Goal: Answer question/provide support: Share knowledge or assist other users

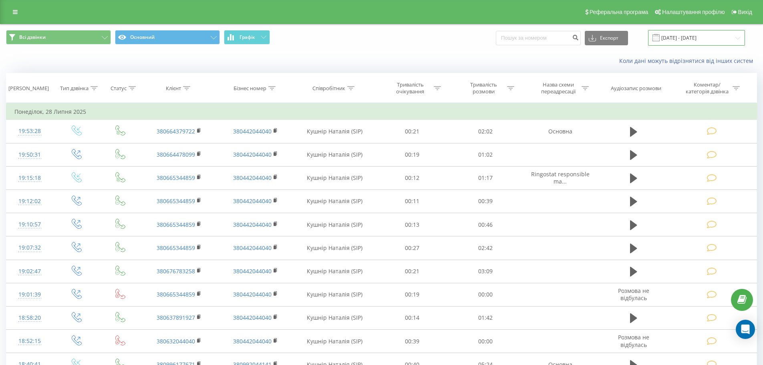
click at [738, 39] on input "28.06.2025 - 28.07.2025" at bounding box center [696, 38] width 97 height 16
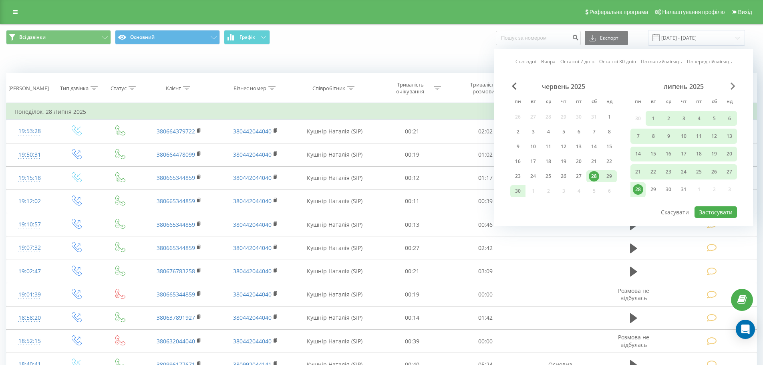
click at [734, 86] on span "Next Month" at bounding box center [732, 85] width 5 height 7
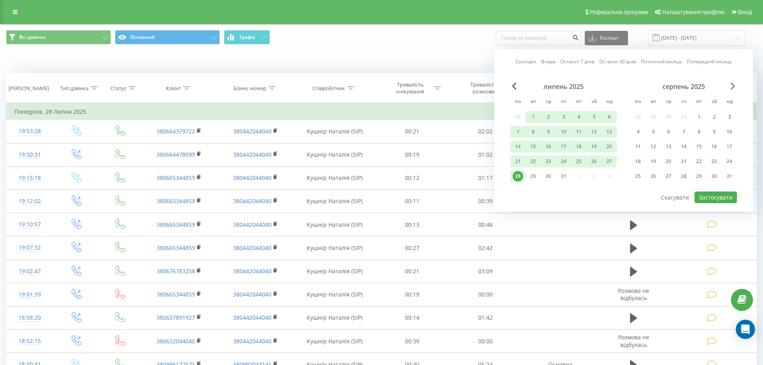
click at [734, 86] on span "Next Month" at bounding box center [732, 85] width 5 height 7
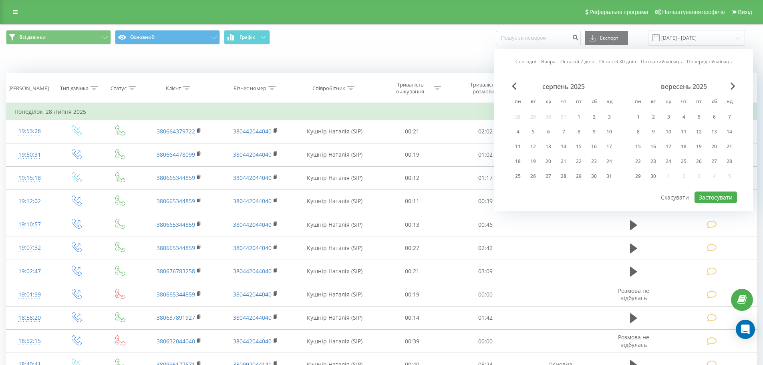
click at [534, 61] on link "Сьогодні" at bounding box center [525, 62] width 21 height 8
click at [712, 196] on button "Застосувати" at bounding box center [715, 197] width 42 height 12
type input "[DATE] - [DATE]"
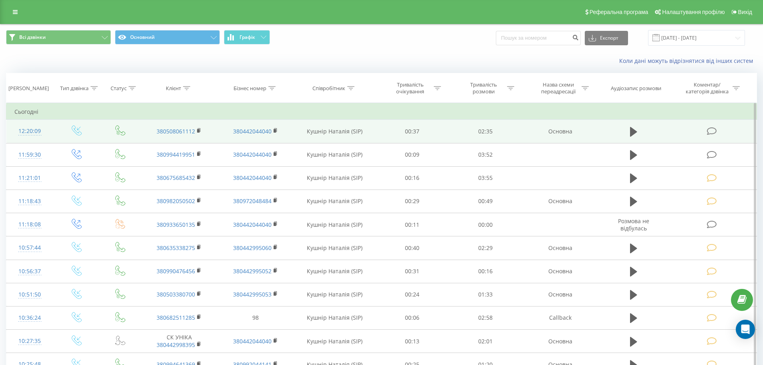
click at [713, 130] on icon at bounding box center [712, 131] width 10 height 8
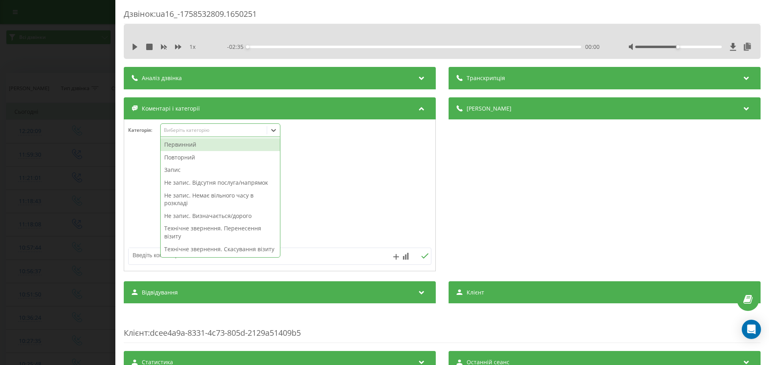
click at [275, 128] on icon at bounding box center [273, 130] width 8 height 8
click at [153, 252] on textarea at bounding box center [250, 255] width 242 height 14
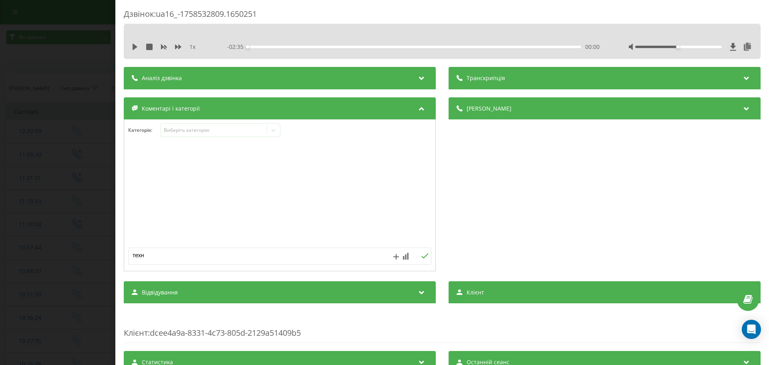
click at [149, 258] on textarea "техн" at bounding box center [250, 255] width 242 height 14
type textarea "технічне. не влаштовує вдресв"
click at [421, 256] on icon at bounding box center [425, 256] width 8 height 6
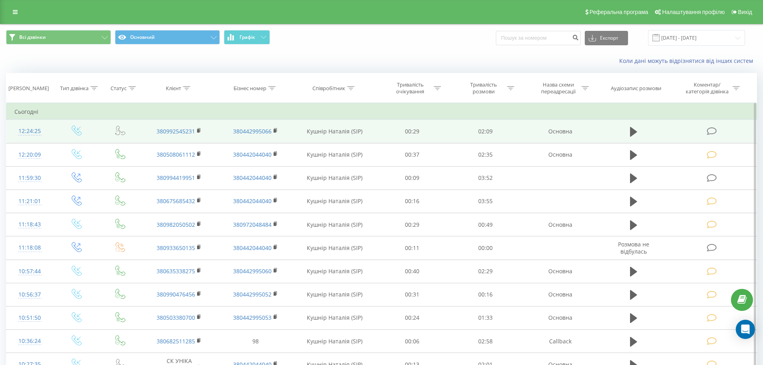
click at [710, 129] on icon at bounding box center [712, 131] width 10 height 8
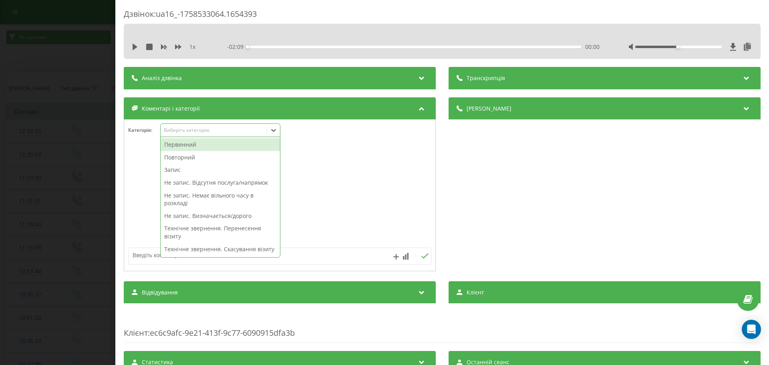
click at [275, 128] on icon at bounding box center [273, 130] width 8 height 8
click at [178, 157] on div "Повторний" at bounding box center [220, 157] width 119 height 13
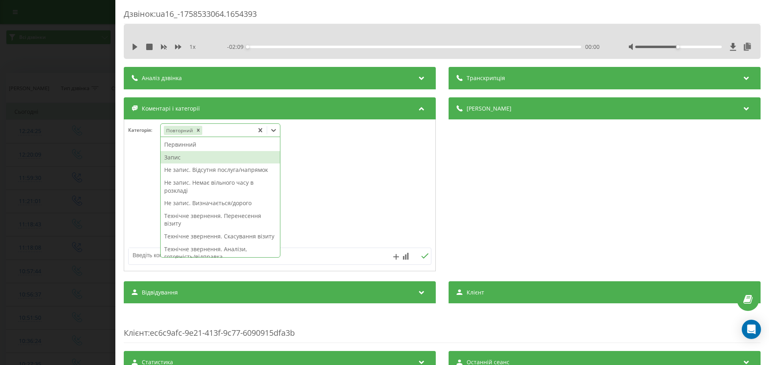
click at [175, 158] on div "Запис" at bounding box center [220, 157] width 119 height 13
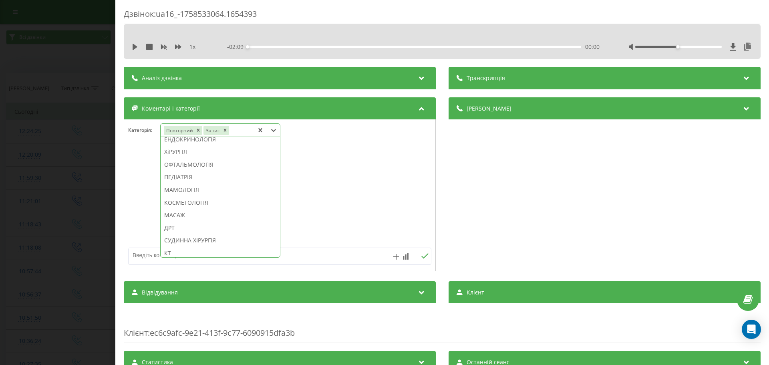
scroll to position [414, 0]
click at [176, 133] on div "СТОМАТОЛОГІЯ" at bounding box center [220, 126] width 119 height 13
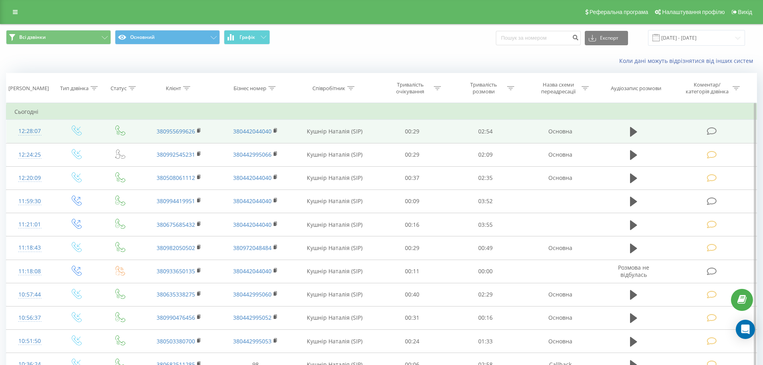
click at [714, 131] on icon at bounding box center [712, 131] width 10 height 8
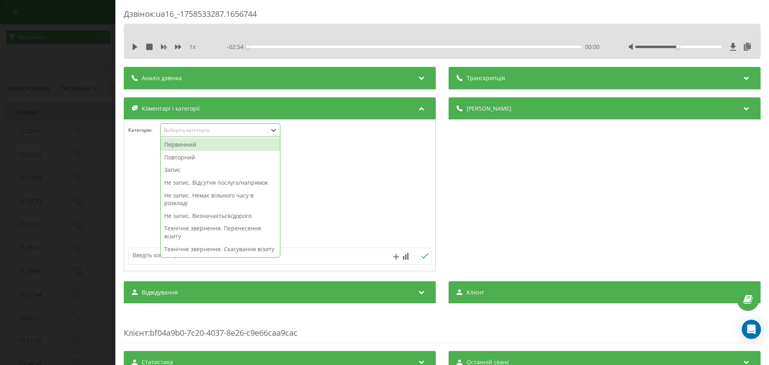
click at [276, 128] on icon at bounding box center [273, 130] width 8 height 8
click at [177, 157] on div "Повторний" at bounding box center [220, 157] width 119 height 13
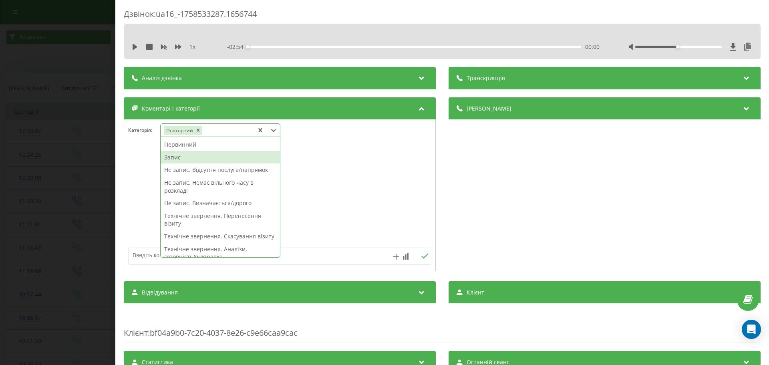
click at [176, 155] on div "Запис" at bounding box center [220, 157] width 119 height 13
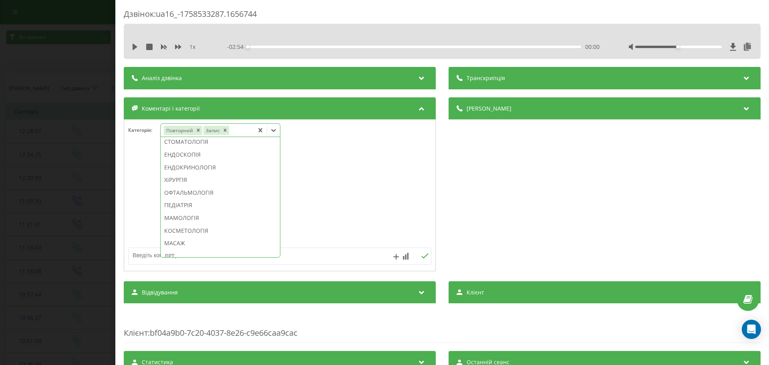
scroll to position [404, 0]
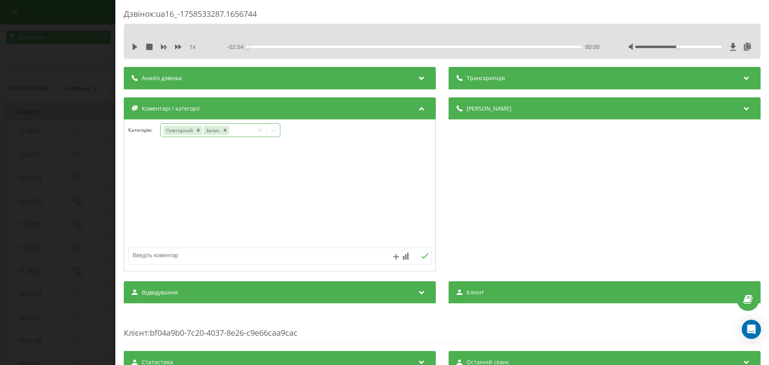
click at [272, 131] on icon at bounding box center [273, 130] width 8 height 8
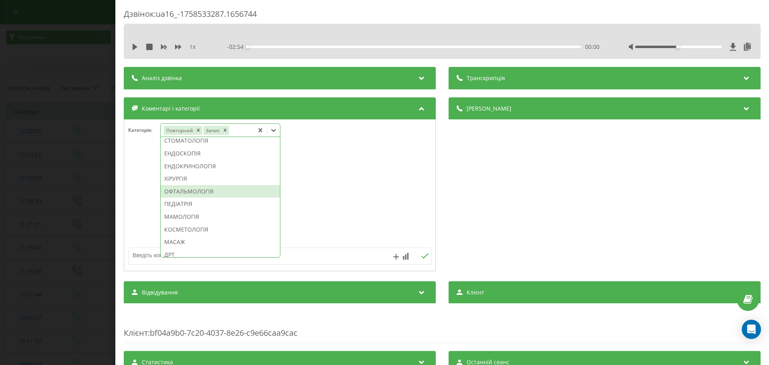
scroll to position [481, 0]
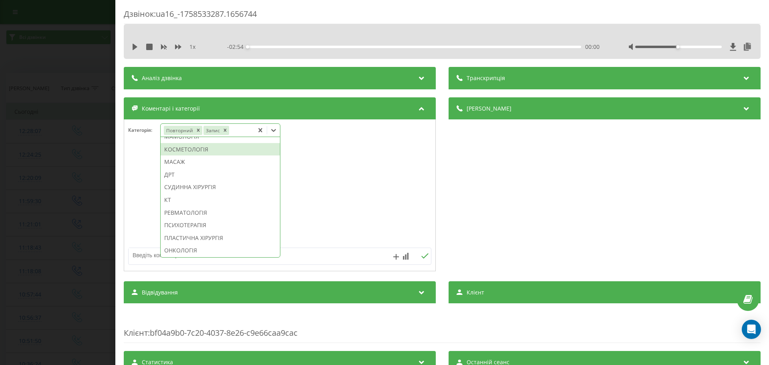
click at [183, 156] on div "КОСМЕТОЛОГІЯ" at bounding box center [220, 149] width 119 height 13
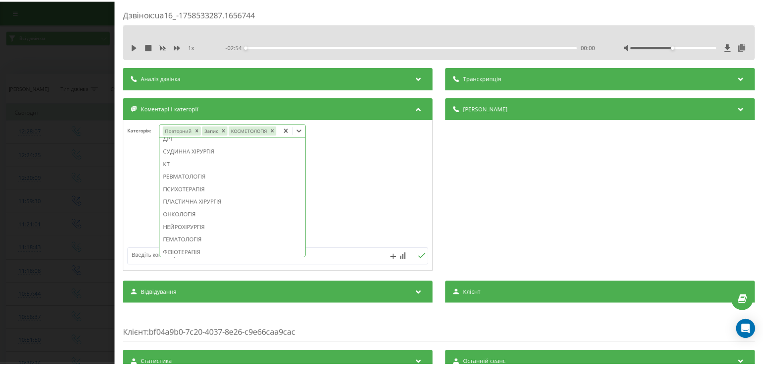
scroll to position [434, 0]
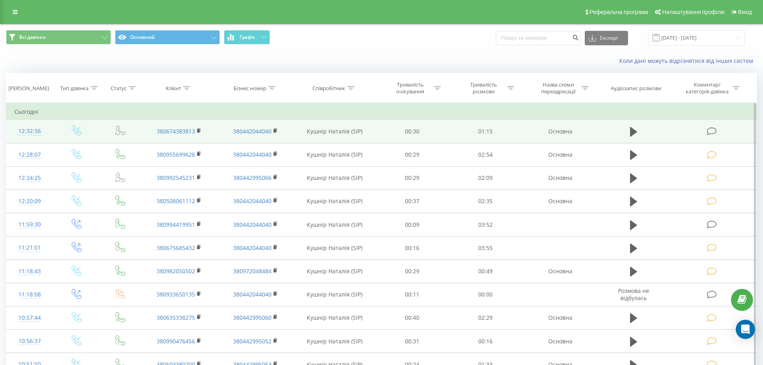
click at [714, 131] on icon at bounding box center [712, 131] width 10 height 8
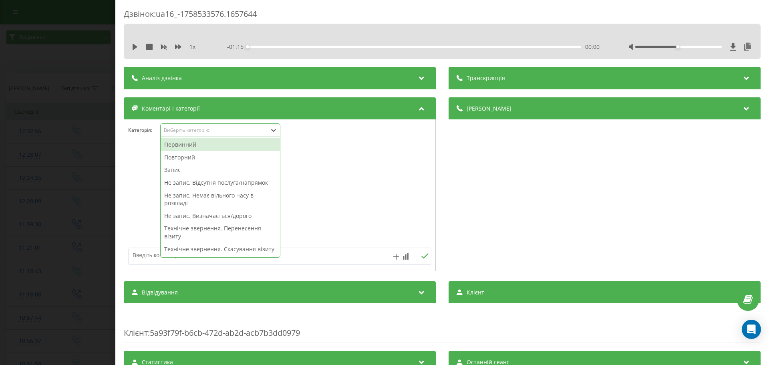
click at [273, 129] on icon at bounding box center [273, 130] width 8 height 8
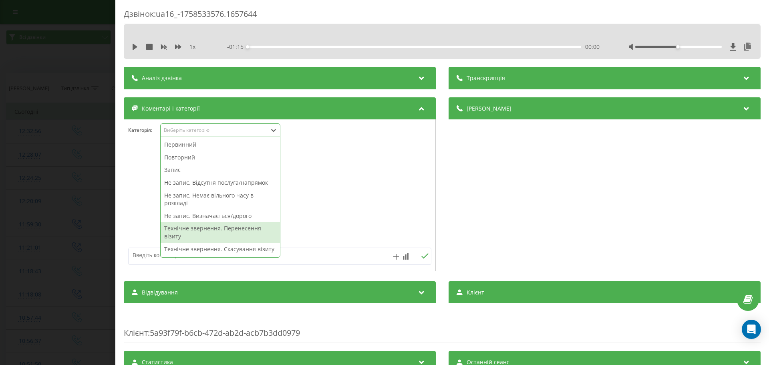
click at [214, 227] on div "Технічне звернення. Перенесення візиту" at bounding box center [220, 232] width 119 height 20
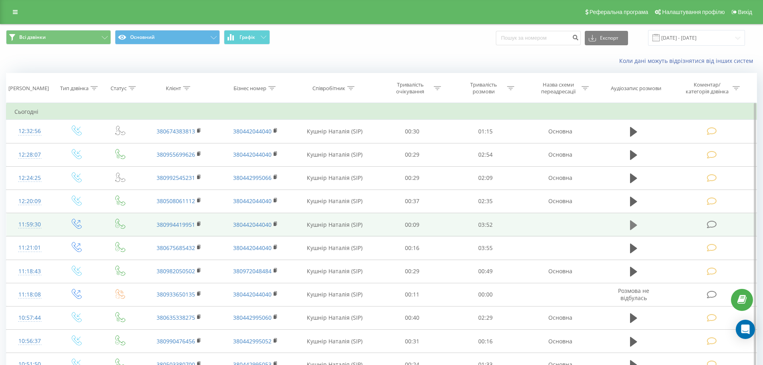
click at [633, 226] on icon at bounding box center [633, 225] width 7 height 10
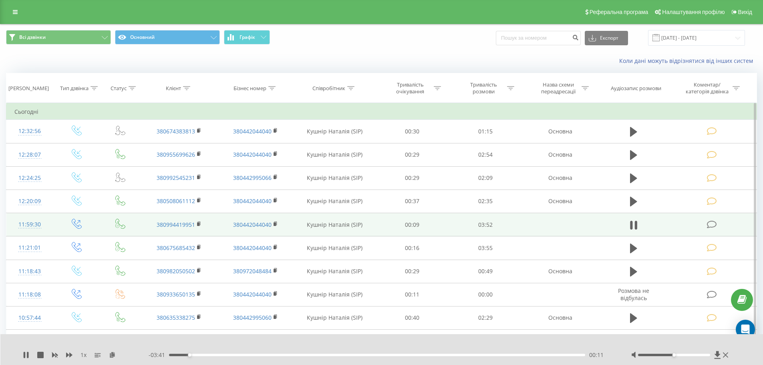
click at [712, 222] on icon at bounding box center [712, 224] width 10 height 8
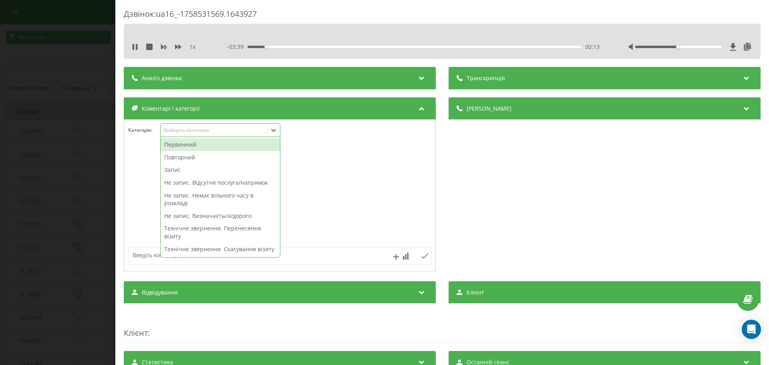
click at [276, 128] on icon at bounding box center [273, 130] width 8 height 8
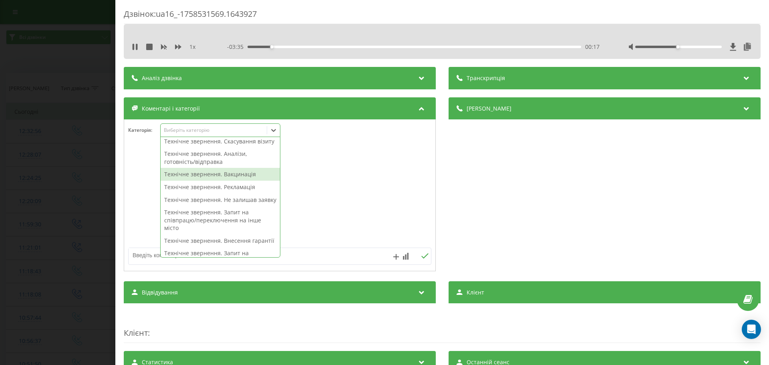
scroll to position [120, 0]
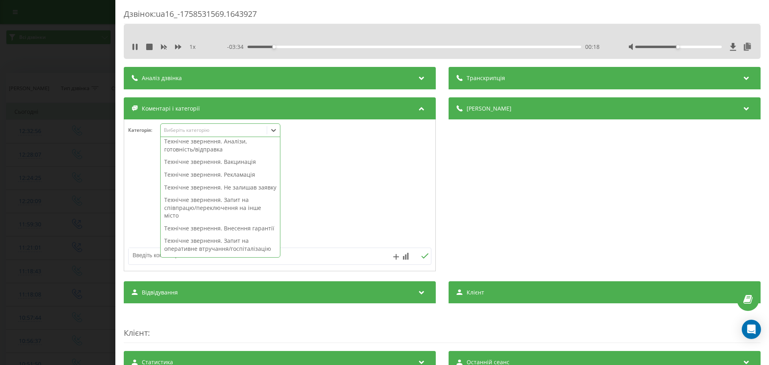
click at [186, 179] on div "Технічне звернення. Рекламація" at bounding box center [220, 174] width 119 height 13
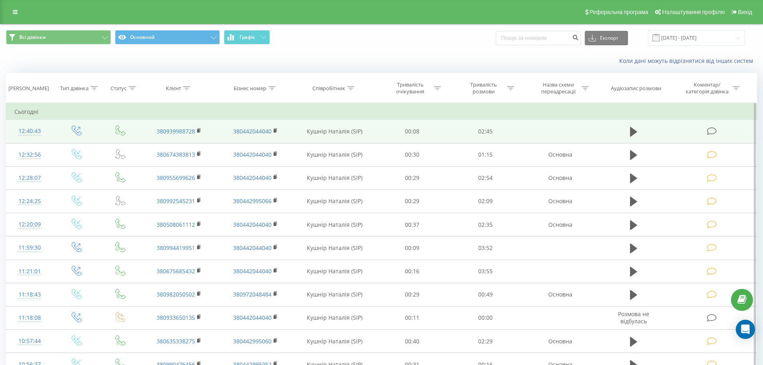
click at [710, 131] on icon at bounding box center [712, 131] width 10 height 8
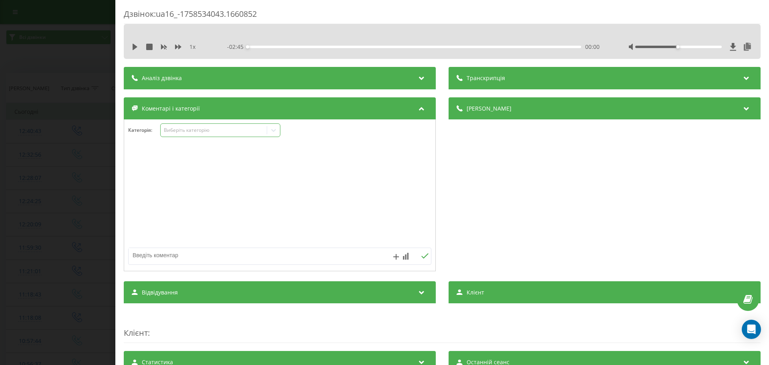
click at [274, 129] on icon at bounding box center [273, 130] width 8 height 8
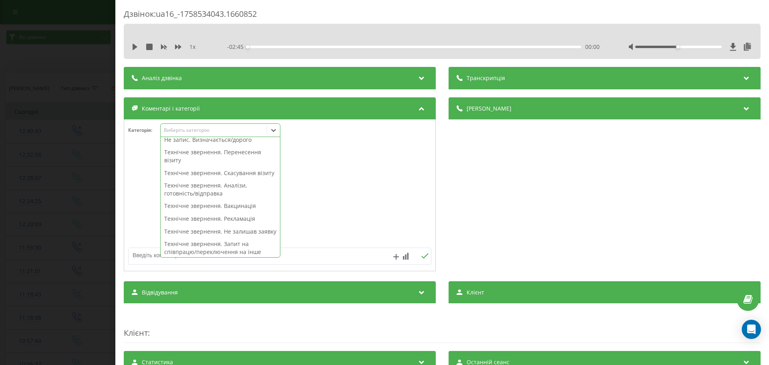
scroll to position [80, 0]
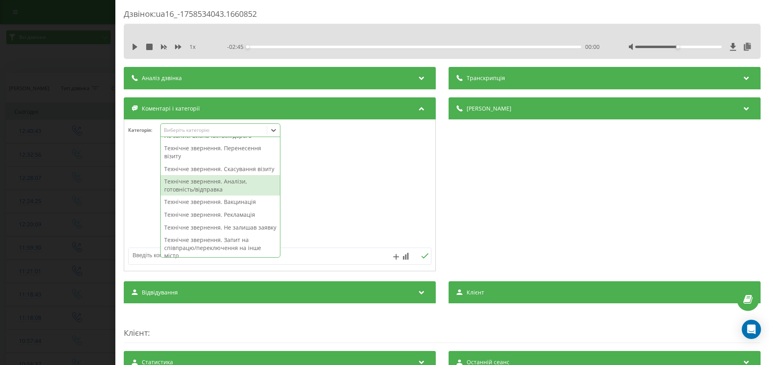
click at [219, 193] on div "Технічне звернення. Аналізи, готовність/відправка" at bounding box center [220, 185] width 119 height 20
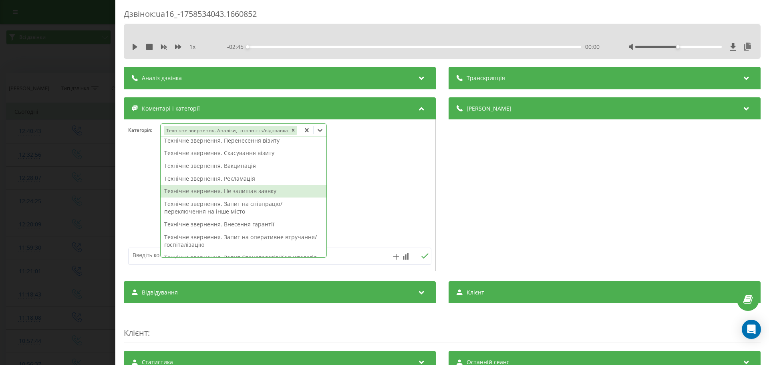
scroll to position [72, 0]
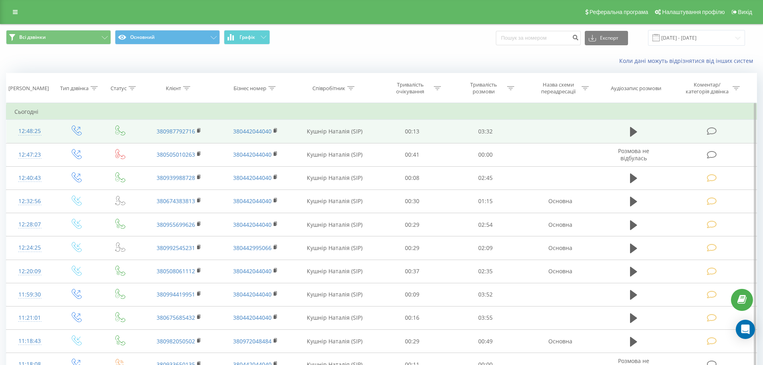
click at [711, 128] on icon at bounding box center [712, 131] width 10 height 8
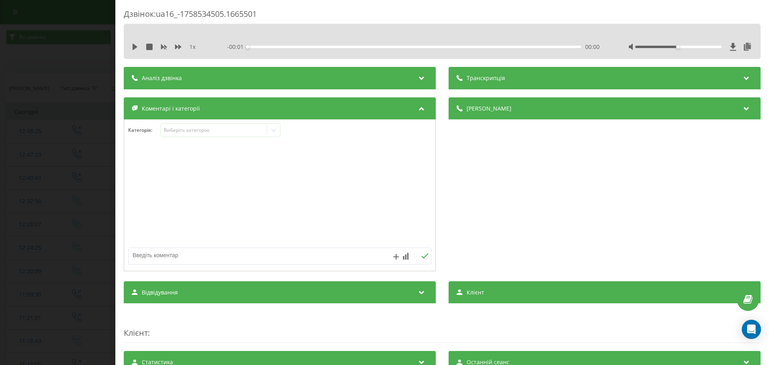
click at [155, 251] on textarea at bounding box center [250, 255] width 242 height 14
type textarea "Технічне. Не зручна локація"
click at [421, 255] on icon at bounding box center [425, 256] width 8 height 6
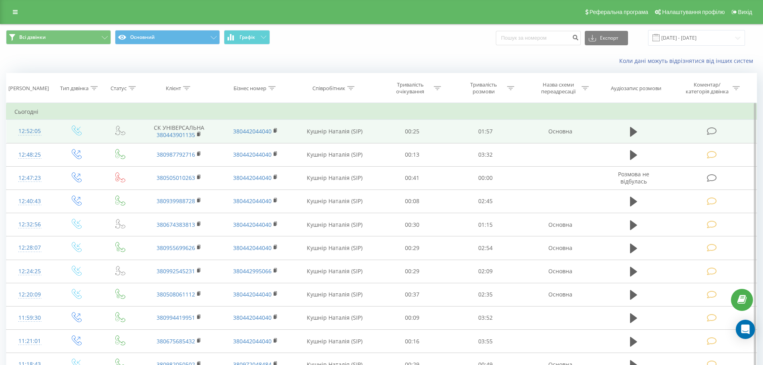
click at [710, 132] on icon at bounding box center [712, 131] width 10 height 8
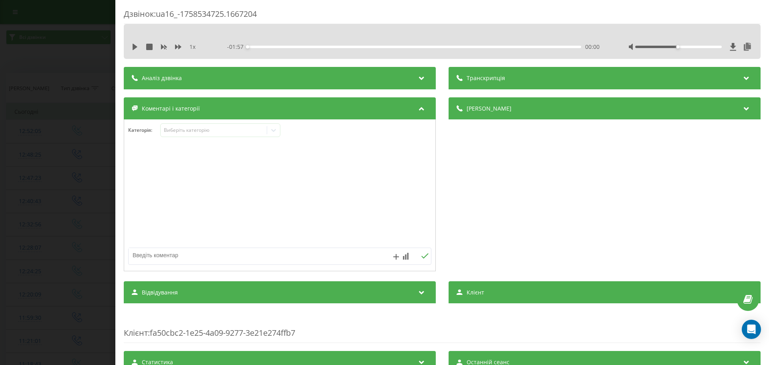
click at [162, 254] on textarea at bounding box center [250, 255] width 242 height 14
type textarea "Технічне. СК узгоджує"
click at [421, 255] on icon at bounding box center [425, 256] width 8 height 6
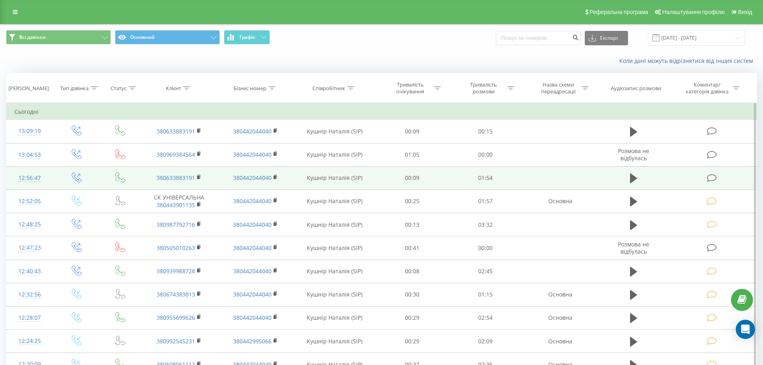
click at [713, 178] on icon at bounding box center [712, 178] width 10 height 8
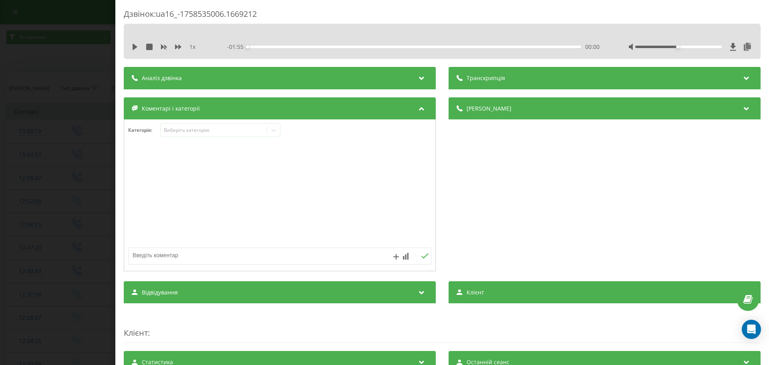
click at [143, 257] on textarea at bounding box center [250, 255] width 242 height 14
type textarea "Технічне. Уточнення по лікуванню"
click at [423, 255] on icon at bounding box center [424, 255] width 7 height 5
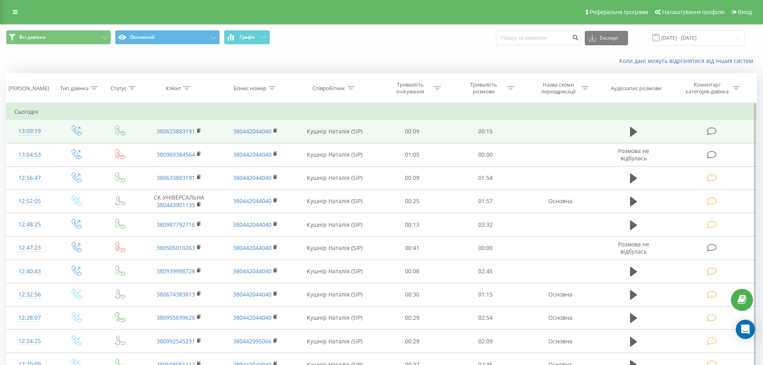
click at [713, 129] on icon at bounding box center [712, 131] width 10 height 8
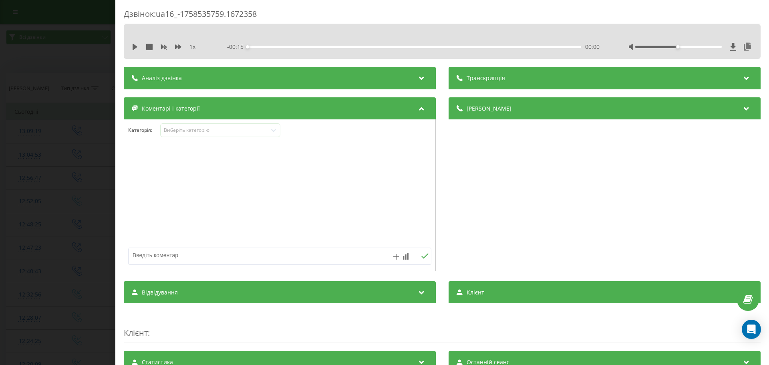
click at [134, 253] on textarea at bounding box center [250, 255] width 242 height 14
type textarea "Технічне. Уточнення по лікуванню"
click at [421, 255] on icon at bounding box center [425, 256] width 8 height 6
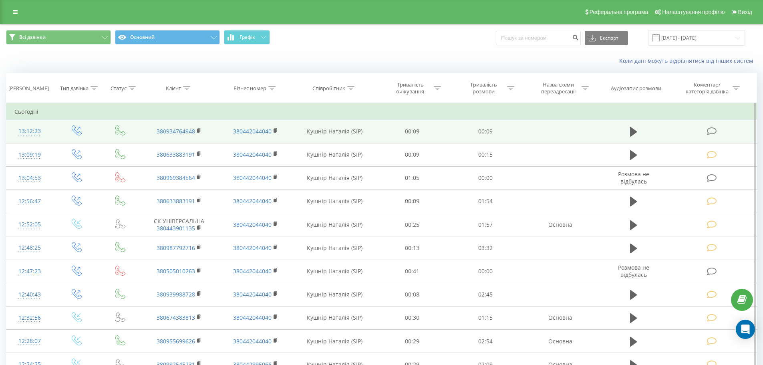
click at [710, 130] on icon at bounding box center [712, 131] width 10 height 8
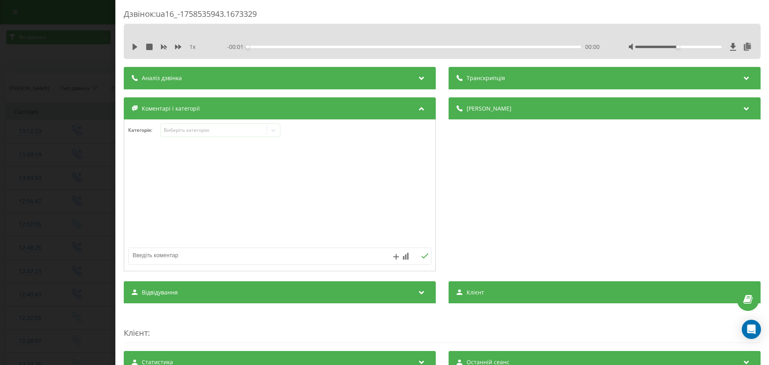
click at [159, 259] on textarea at bounding box center [250, 255] width 242 height 14
click at [140, 254] on textarea at bounding box center [250, 255] width 242 height 14
type textarea "Технічне. Вже записався."
click at [421, 256] on icon at bounding box center [425, 256] width 8 height 6
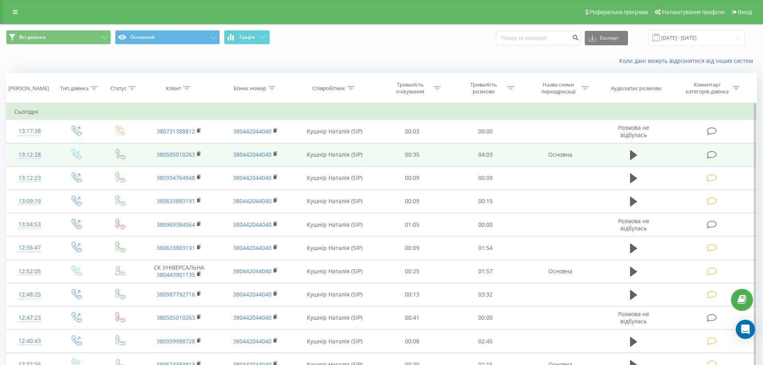
click at [710, 155] on icon at bounding box center [712, 155] width 10 height 8
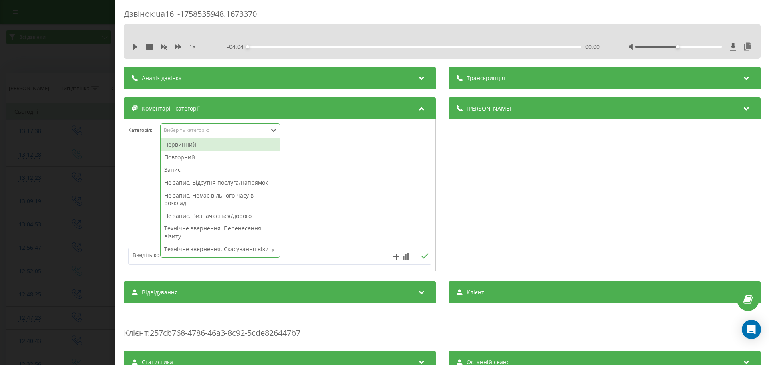
click at [274, 130] on icon at bounding box center [273, 130] width 8 height 8
click at [236, 215] on div "Не запис. Визначається/дорого" at bounding box center [220, 215] width 119 height 13
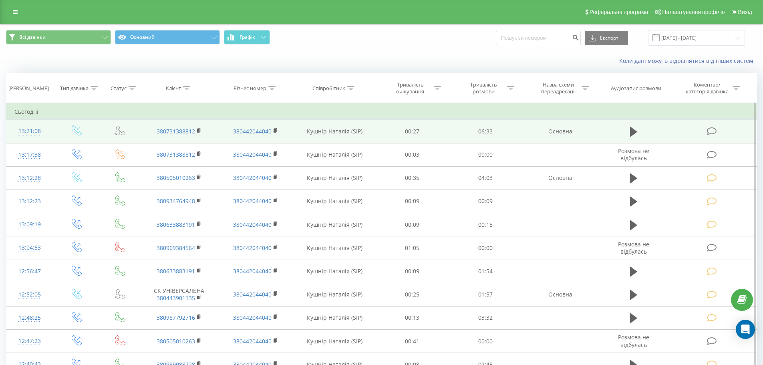
click at [711, 131] on icon at bounding box center [712, 131] width 10 height 8
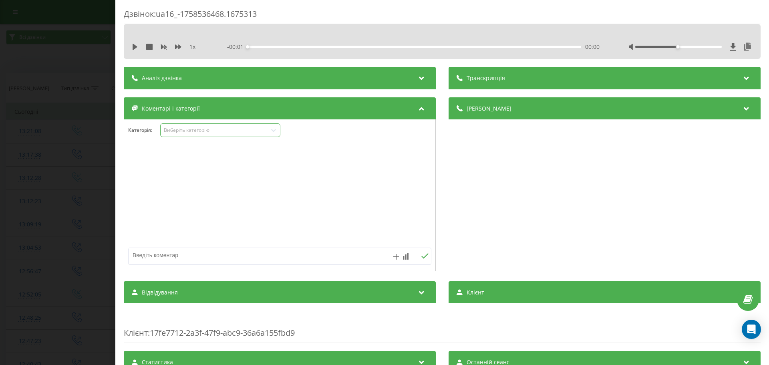
click at [274, 131] on icon at bounding box center [273, 130] width 5 height 3
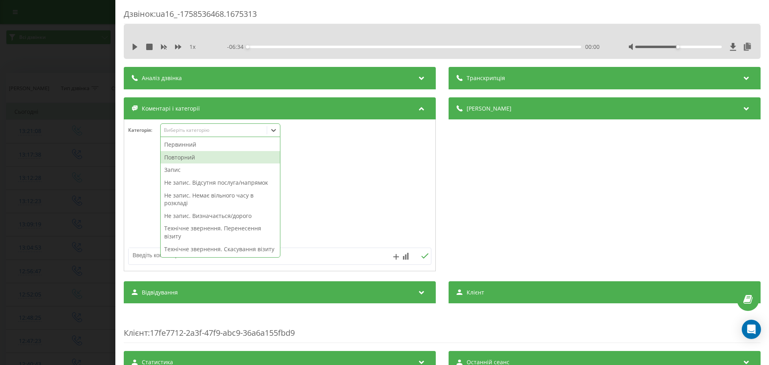
click at [182, 157] on div "Повторний" at bounding box center [220, 157] width 119 height 13
click at [172, 157] on div "Запис" at bounding box center [220, 157] width 119 height 13
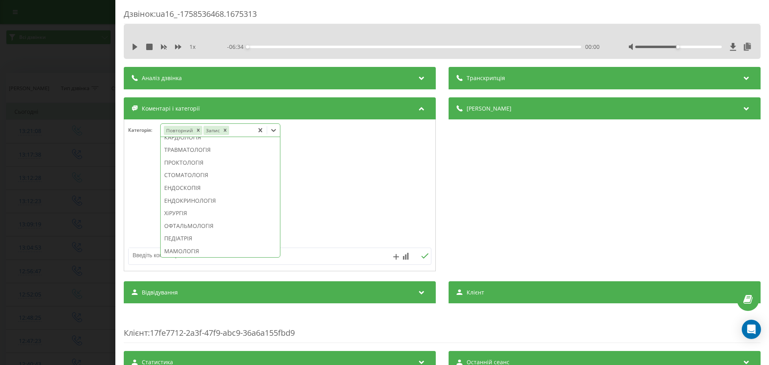
scroll to position [379, 0]
click at [204, 169] on div "СТОМАТОЛОГІЯ" at bounding box center [220, 162] width 119 height 13
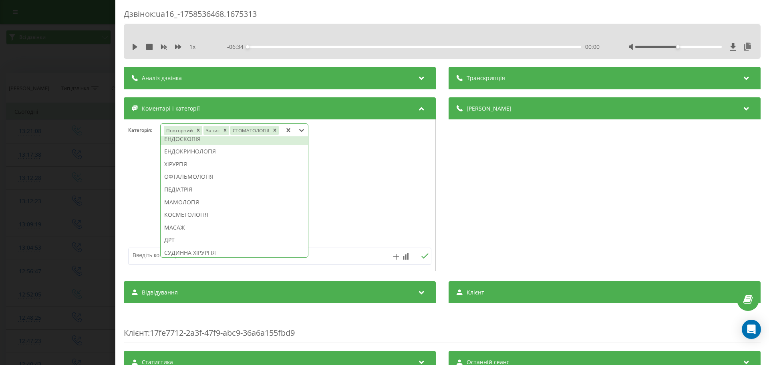
scroll to position [332, 0]
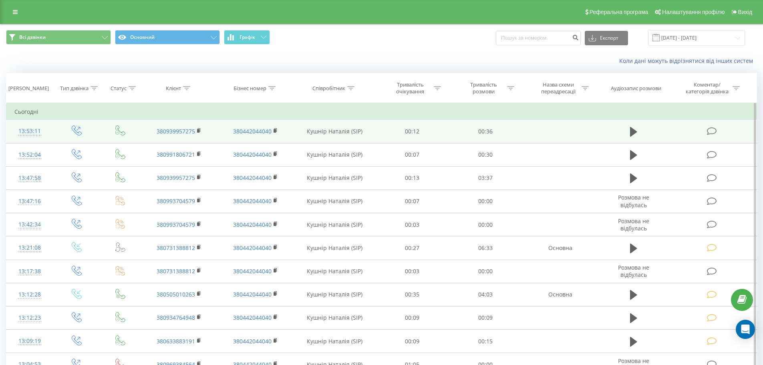
click at [710, 130] on icon at bounding box center [712, 131] width 10 height 8
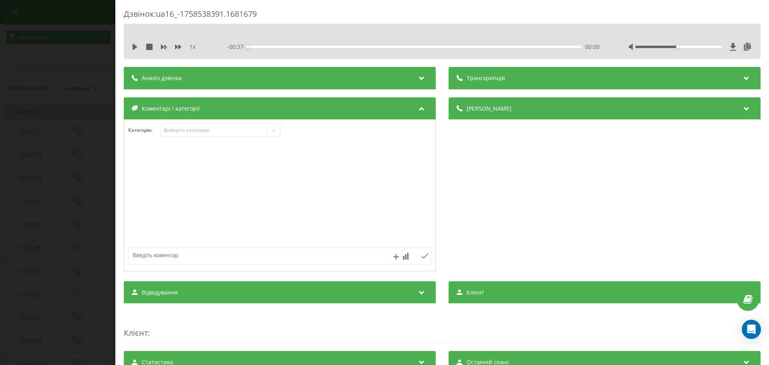
click at [143, 254] on textarea at bounding box center [250, 255] width 242 height 14
type textarea "Технічне. уточнення по запису"
click at [423, 254] on icon at bounding box center [425, 256] width 8 height 6
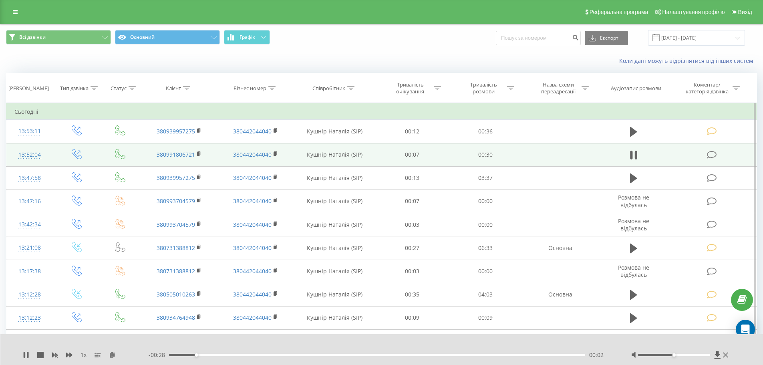
click at [711, 156] on icon at bounding box center [712, 155] width 10 height 8
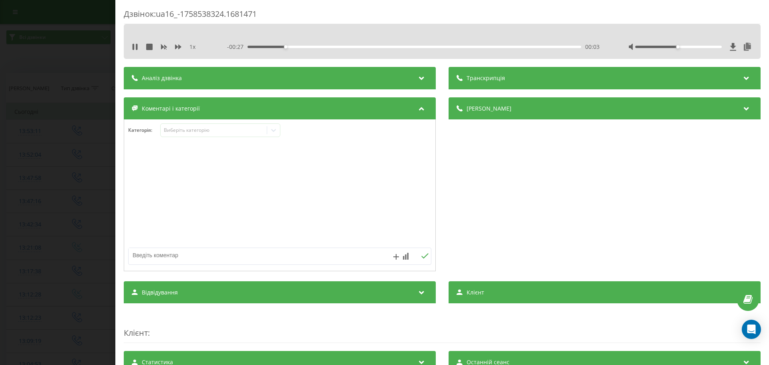
click at [151, 253] on textarea at bounding box center [250, 255] width 242 height 14
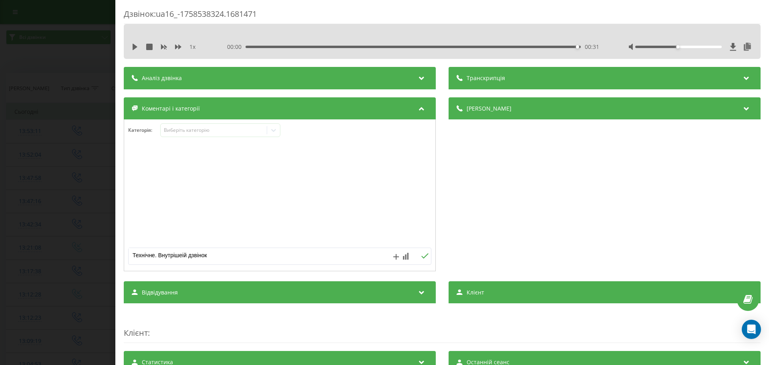
type textarea "Технічне. Внутрішеій дзвінок"
click at [421, 255] on icon at bounding box center [425, 256] width 8 height 6
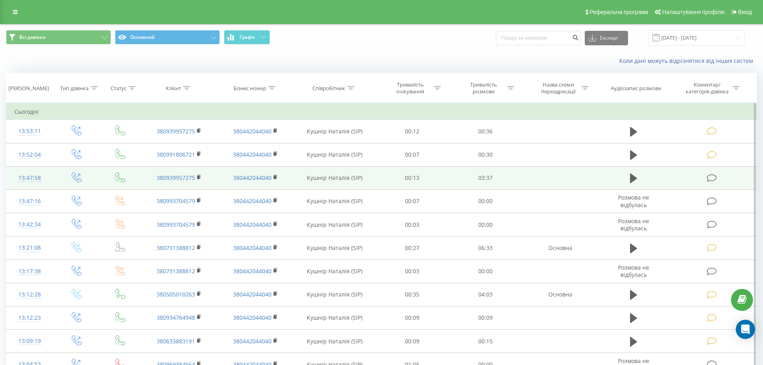
click at [712, 177] on icon at bounding box center [712, 178] width 10 height 8
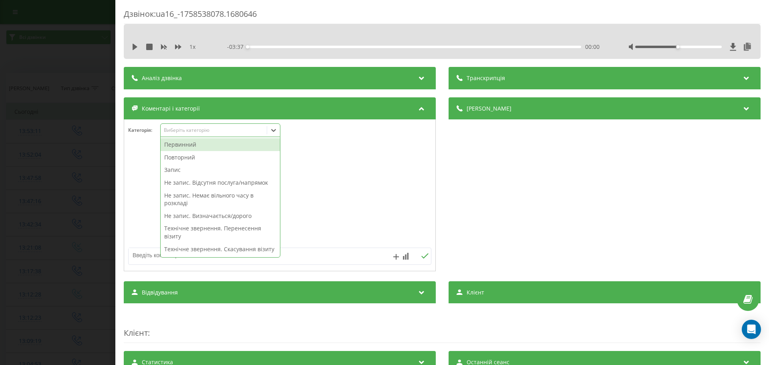
click at [273, 131] on icon at bounding box center [273, 130] width 8 height 8
click at [193, 156] on div "Повторний" at bounding box center [220, 157] width 119 height 13
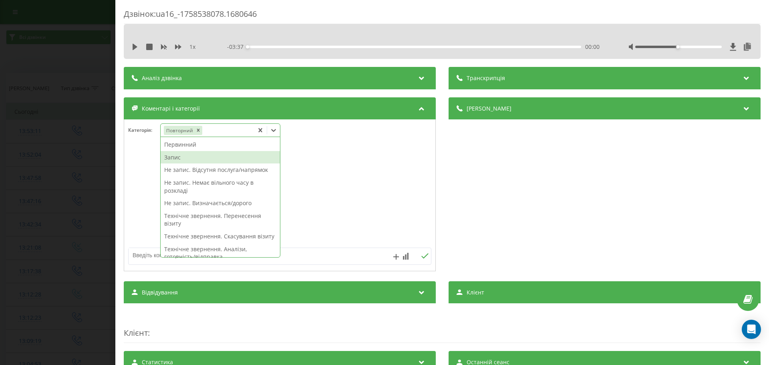
click at [179, 155] on div "Запис" at bounding box center [220, 157] width 119 height 13
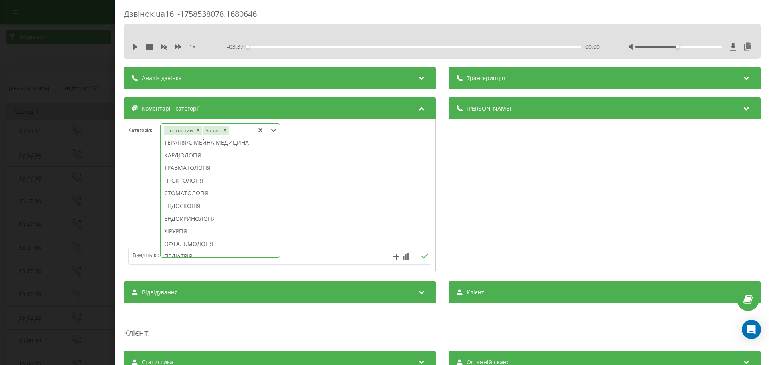
scroll to position [353, 0]
click at [209, 194] on div "СТОМАТОЛОГІЯ" at bounding box center [220, 187] width 119 height 13
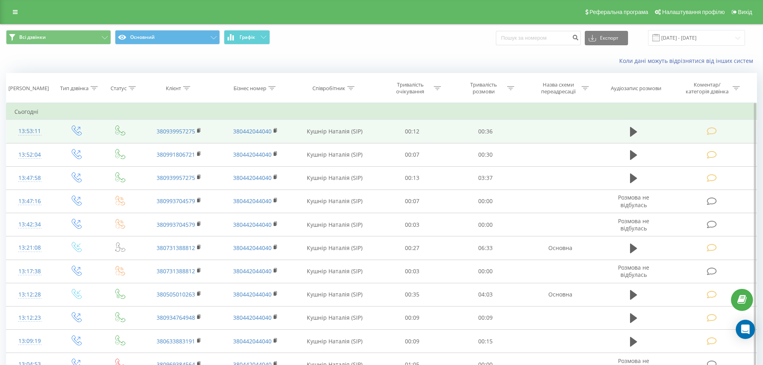
click at [709, 133] on icon at bounding box center [712, 131] width 10 height 8
click at [712, 130] on icon at bounding box center [712, 131] width 10 height 8
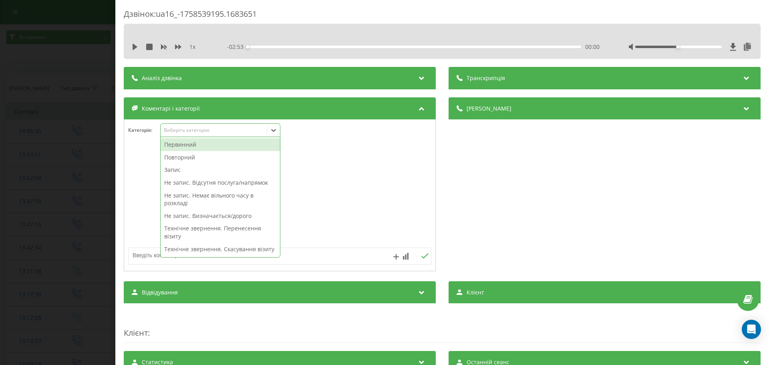
click at [274, 128] on icon at bounding box center [273, 130] width 8 height 8
click at [183, 144] on div "Первинний" at bounding box center [220, 144] width 119 height 13
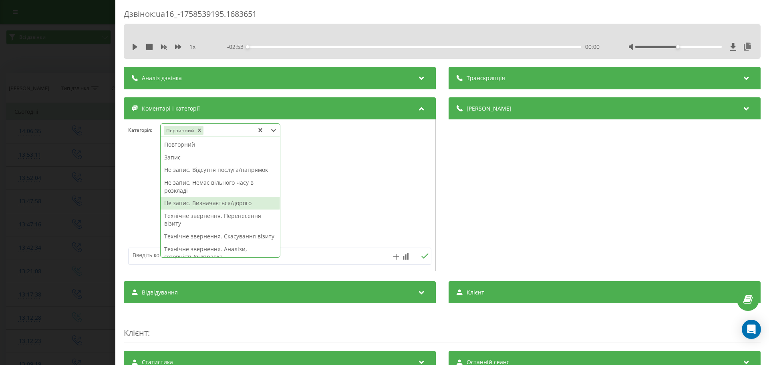
click at [187, 205] on div "Не запис. Визначається/дорого" at bounding box center [220, 203] width 119 height 13
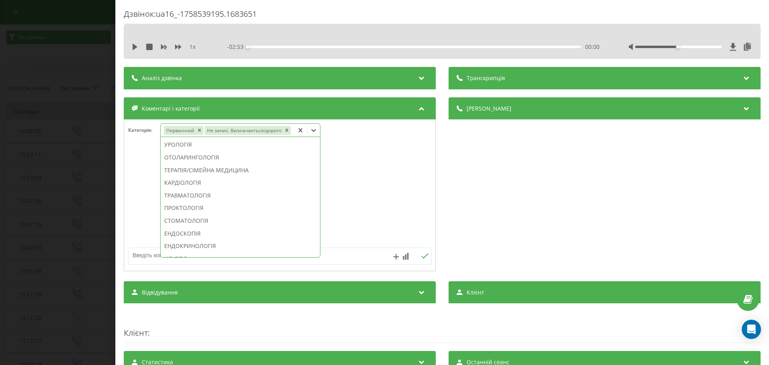
scroll to position [296, 0]
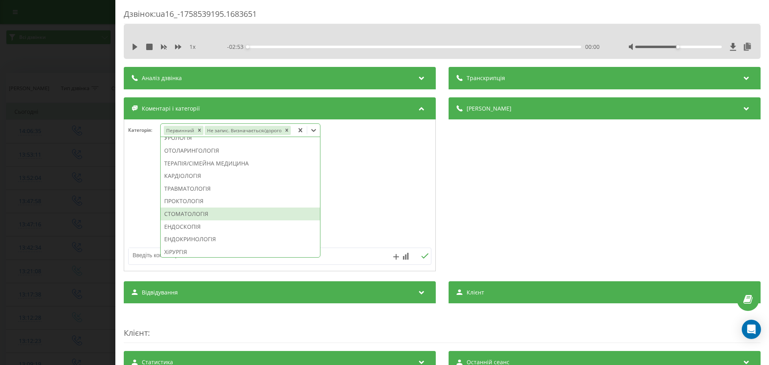
click at [203, 210] on div "СТОМАТОЛОГІЯ" at bounding box center [240, 213] width 159 height 13
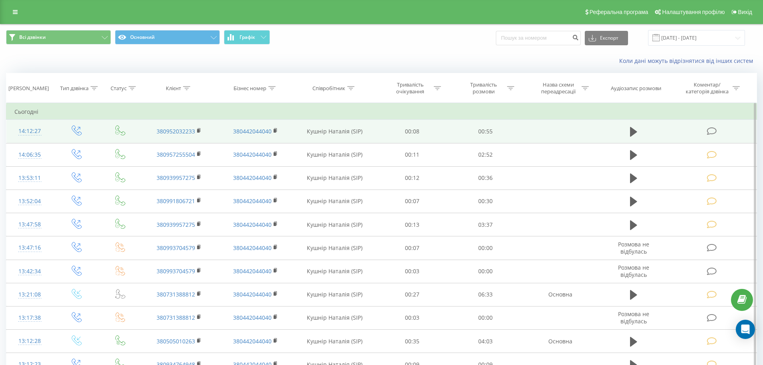
click at [708, 129] on icon at bounding box center [712, 131] width 10 height 8
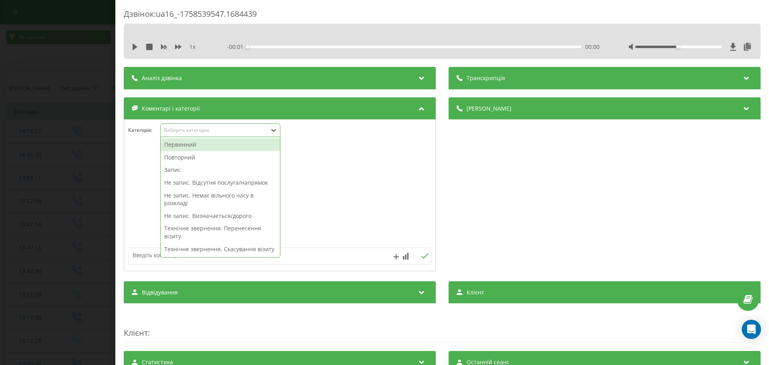
click at [275, 131] on icon at bounding box center [273, 130] width 5 height 3
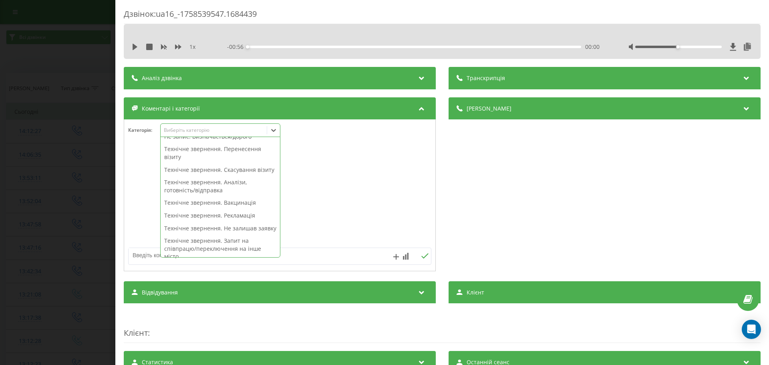
scroll to position [80, 0]
click at [243, 150] on div "Технічне звернення. Перенесення візиту" at bounding box center [220, 152] width 119 height 20
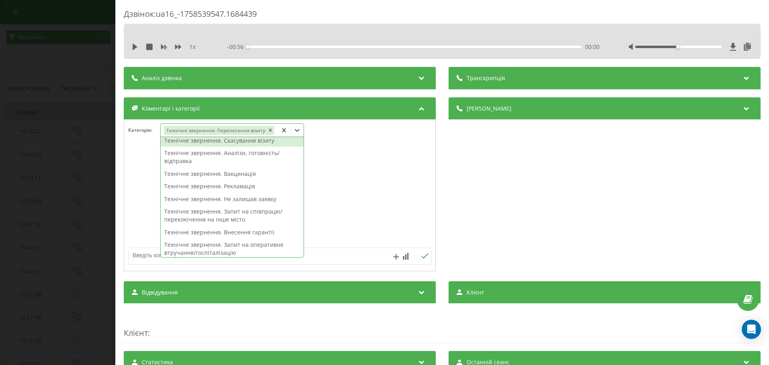
scroll to position [72, 0]
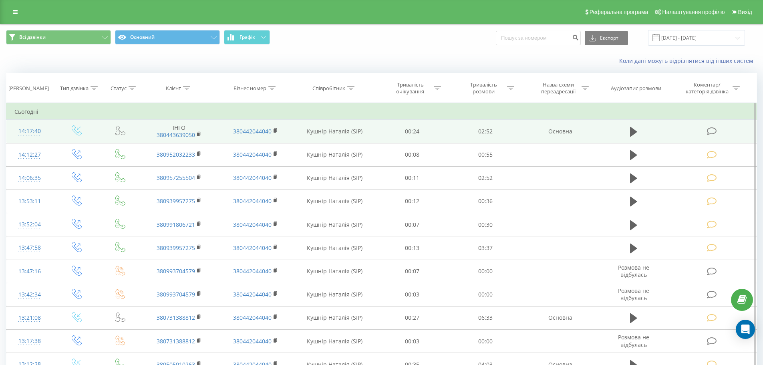
click at [710, 131] on icon at bounding box center [712, 131] width 10 height 8
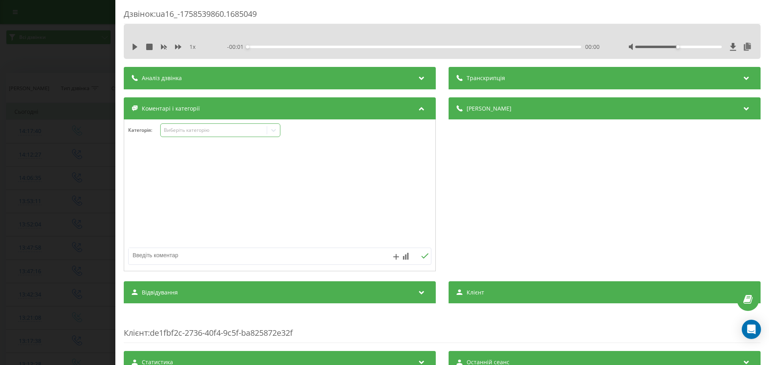
click at [276, 133] on icon at bounding box center [273, 130] width 8 height 8
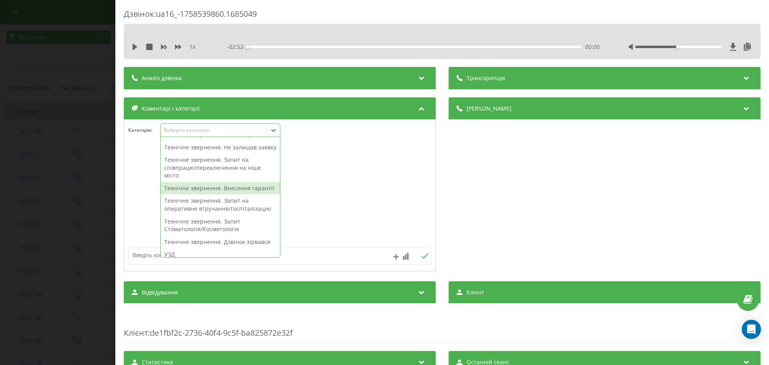
scroll to position [200, 0]
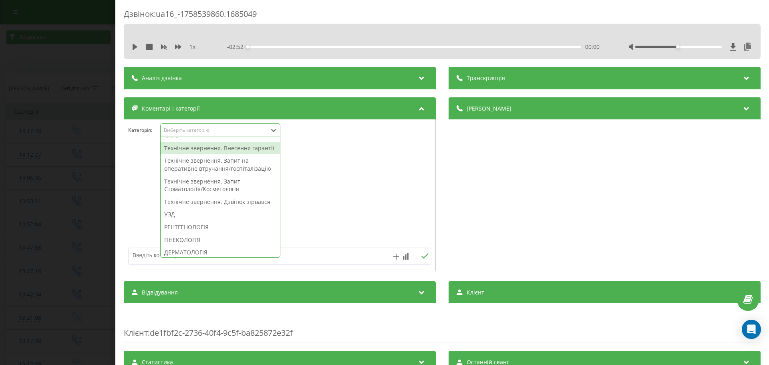
click at [200, 155] on div "Технічне звернення. Внесення гарантії" at bounding box center [220, 148] width 119 height 13
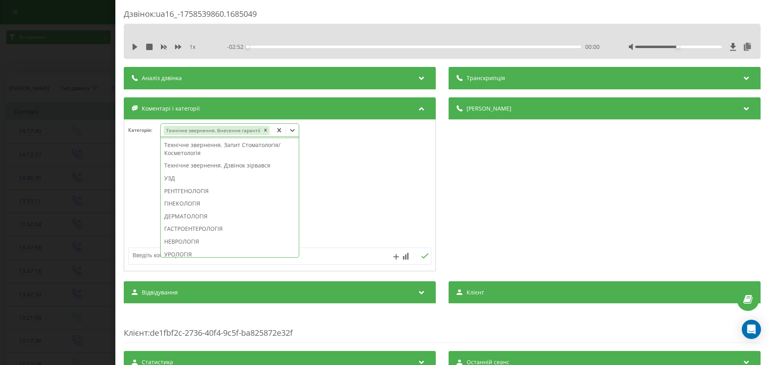
scroll to position [169, 0]
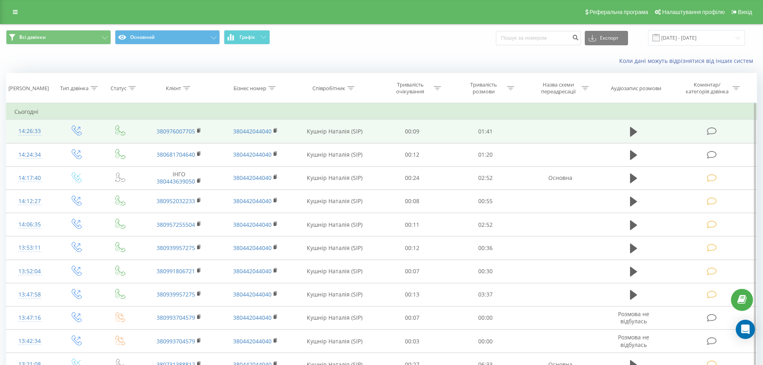
click at [710, 129] on icon at bounding box center [712, 131] width 10 height 8
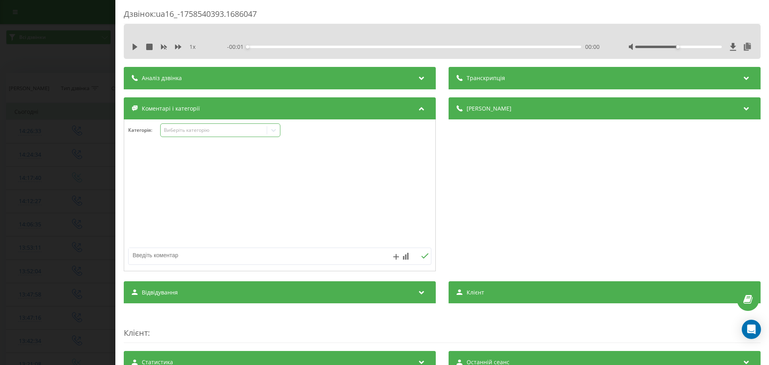
click at [274, 131] on icon at bounding box center [273, 130] width 5 height 3
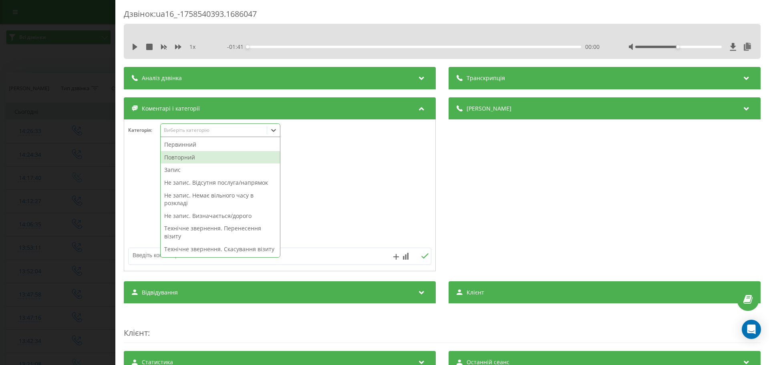
click at [177, 158] on div "Повторний" at bounding box center [220, 157] width 119 height 13
click at [172, 157] on div "Запис" at bounding box center [220, 157] width 119 height 13
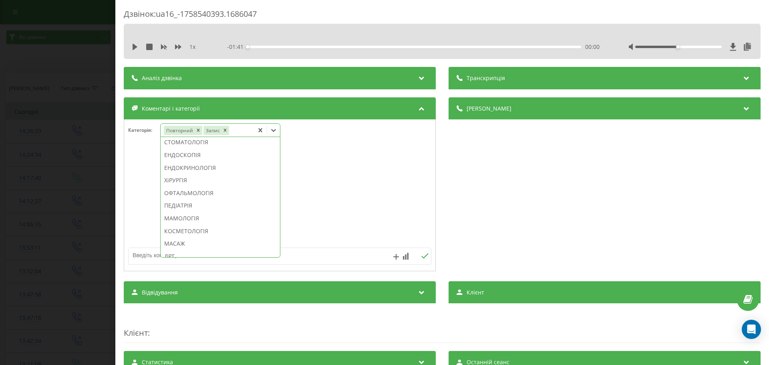
scroll to position [400, 0]
click at [185, 147] on div "СТОМАТОЛОГІЯ" at bounding box center [220, 140] width 119 height 13
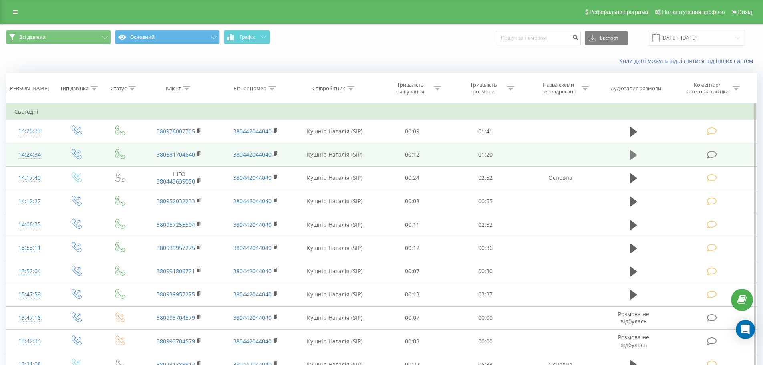
click at [631, 155] on icon at bounding box center [633, 155] width 7 height 10
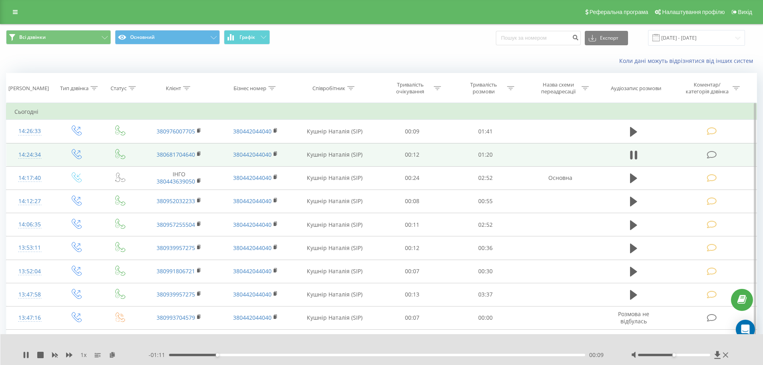
click at [707, 157] on icon at bounding box center [712, 155] width 10 height 8
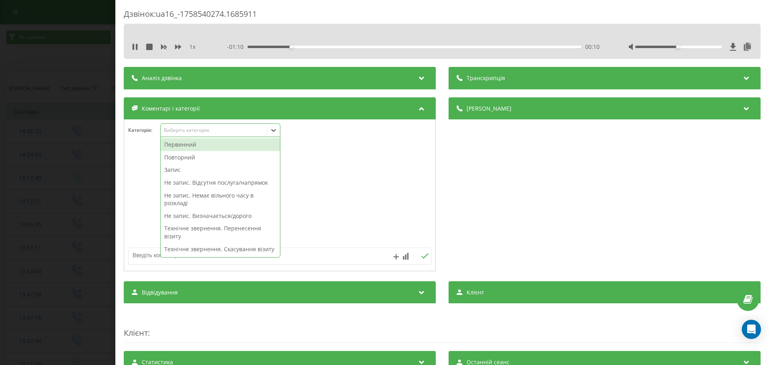
click at [272, 131] on icon at bounding box center [273, 130] width 8 height 8
click at [230, 215] on div "Не запис. Визначається/дорого" at bounding box center [220, 215] width 119 height 13
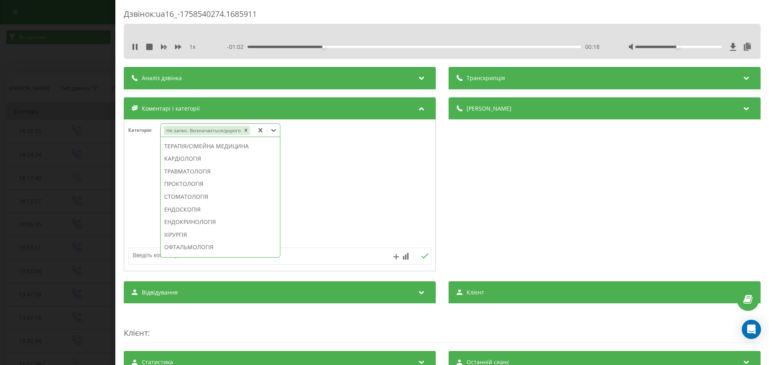
scroll to position [368, 0]
click at [227, 193] on div "СТОМАТОЛОГІЯ" at bounding box center [220, 186] width 119 height 13
click at [201, 255] on div "ЕНДОСКОПІЯ" at bounding box center [220, 261] width 119 height 13
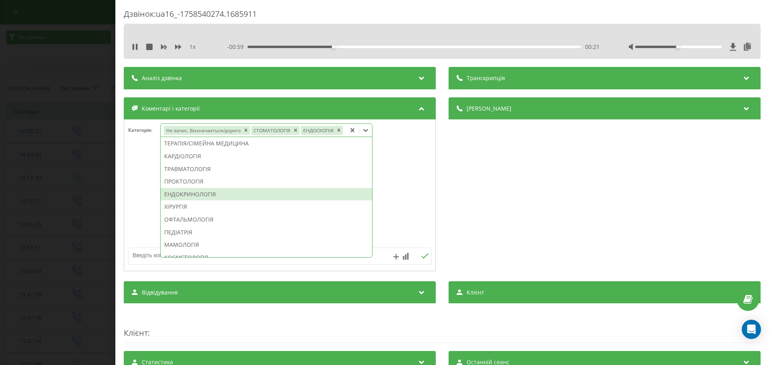
scroll to position [289, 0]
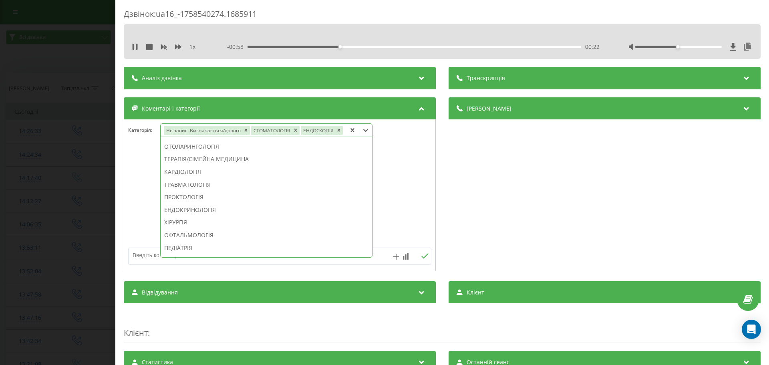
click at [350, 129] on icon at bounding box center [352, 130] width 8 height 8
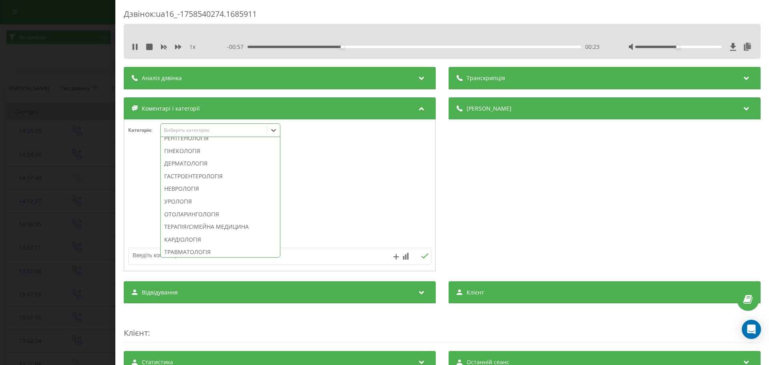
scroll to position [380, 0]
click at [200, 193] on div "СТОМАТОЛОГІЯ" at bounding box center [220, 186] width 119 height 13
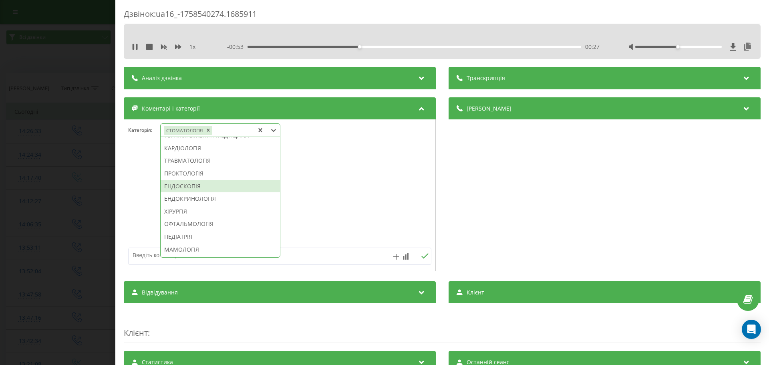
click at [199, 193] on div "ЕНДОСКОПІЯ" at bounding box center [220, 186] width 119 height 13
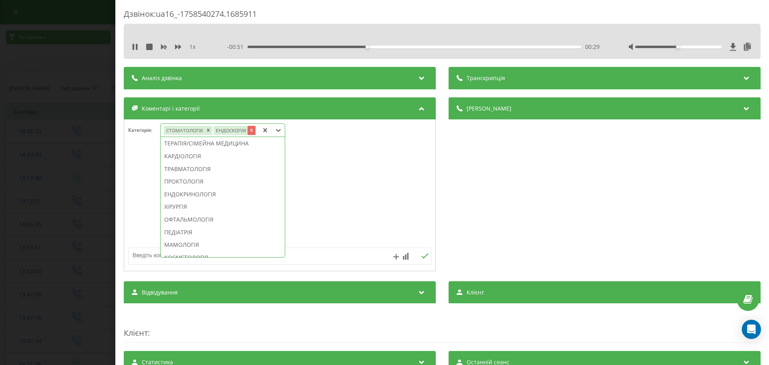
click at [250, 130] on icon "Remove ЕНДОСКОПІЯ" at bounding box center [252, 130] width 6 height 6
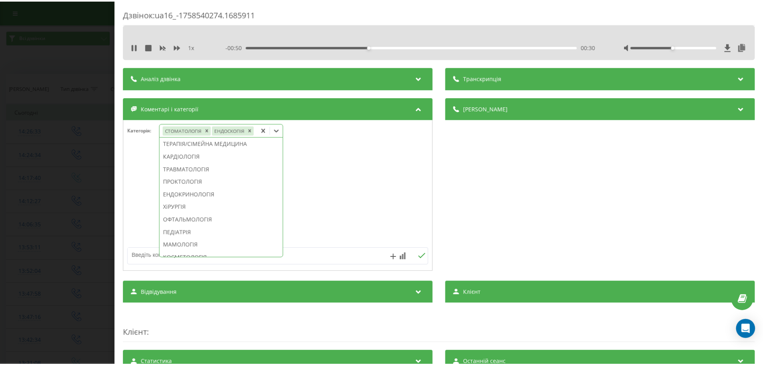
scroll to position [380, 0]
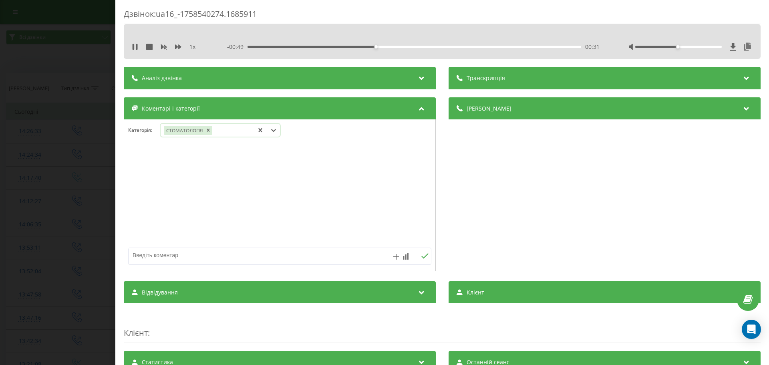
click at [273, 130] on icon at bounding box center [273, 130] width 5 height 3
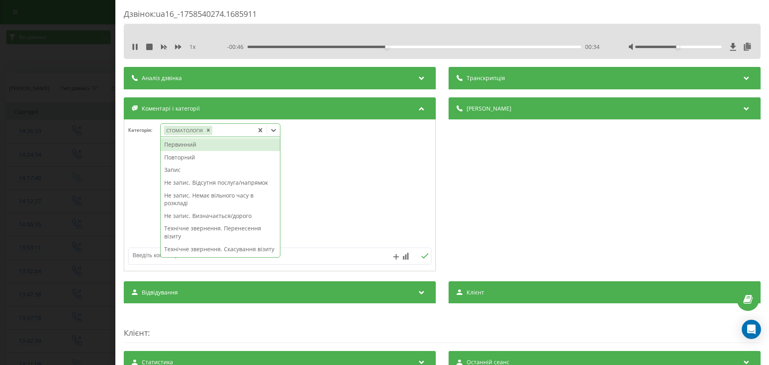
click at [276, 131] on icon at bounding box center [273, 130] width 5 height 3
click at [189, 161] on div "Повторний" at bounding box center [220, 157] width 119 height 13
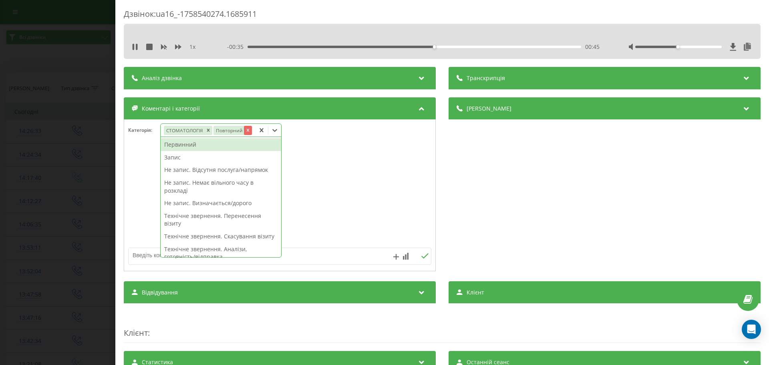
click at [247, 129] on icon "Remove Повторний" at bounding box center [247, 130] width 3 height 3
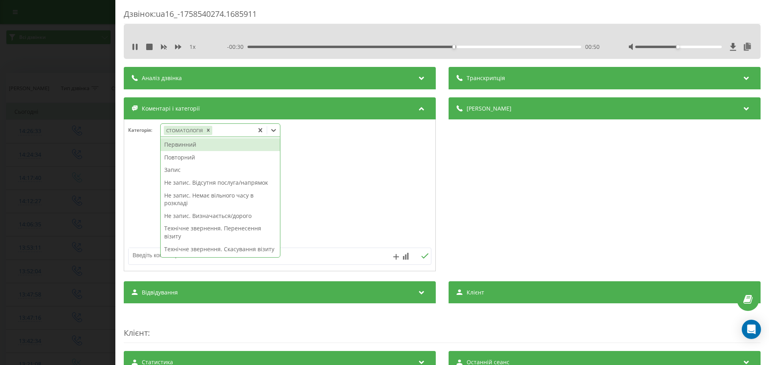
click at [215, 215] on div "Не запис. Визначається/дорого" at bounding box center [220, 215] width 119 height 13
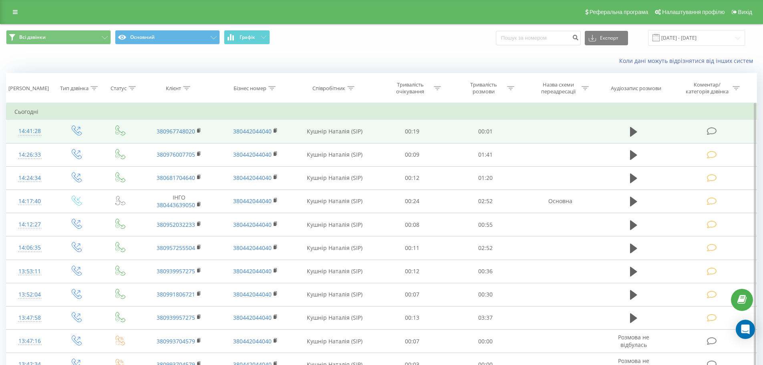
click at [713, 130] on icon at bounding box center [712, 131] width 10 height 8
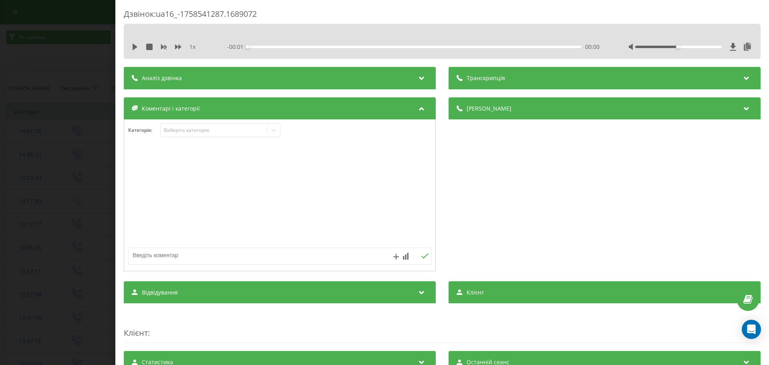
click at [152, 258] on textarea at bounding box center [250, 255] width 242 height 14
type textarea "Технічне. [PERSON_NAME]"
click at [421, 256] on icon at bounding box center [425, 256] width 8 height 6
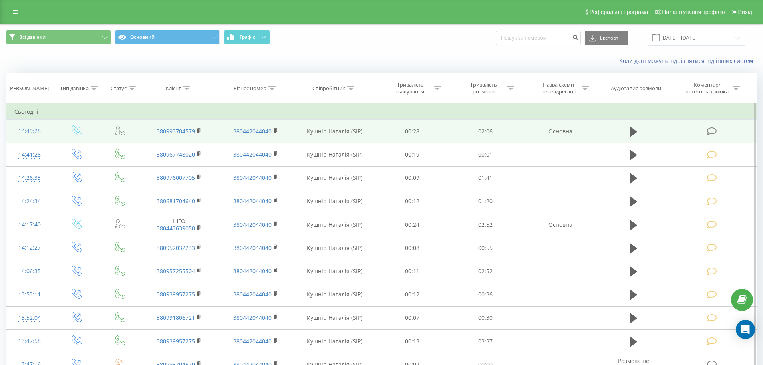
click at [707, 131] on icon at bounding box center [712, 131] width 10 height 8
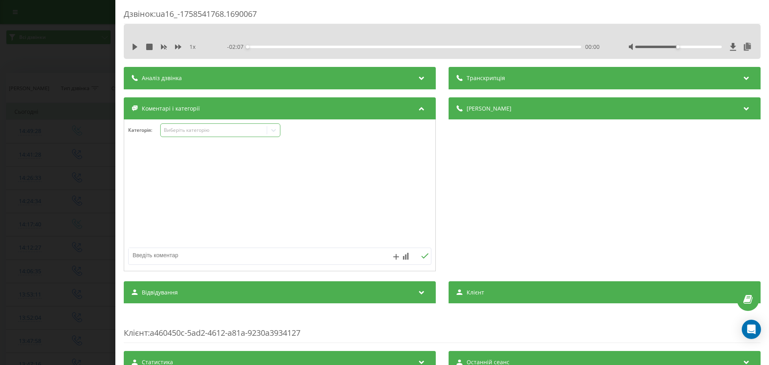
click at [273, 131] on icon at bounding box center [273, 130] width 8 height 8
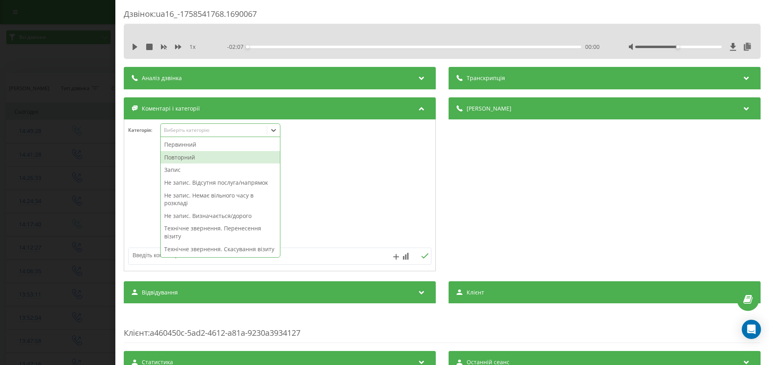
click at [179, 155] on div "Повторний" at bounding box center [220, 157] width 119 height 13
click at [177, 157] on div "Запис" at bounding box center [220, 157] width 119 height 13
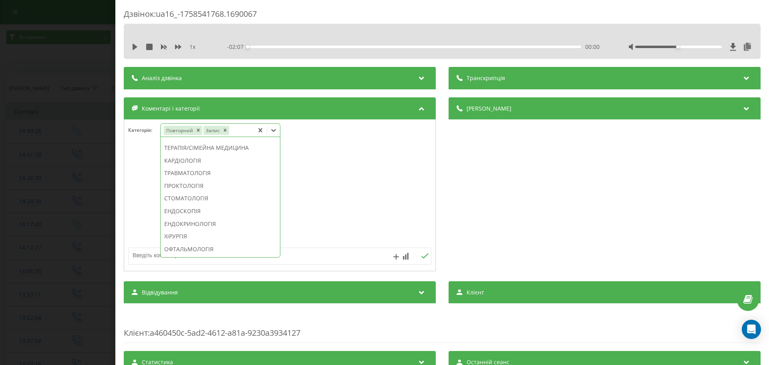
scroll to position [361, 0]
click at [208, 187] on div "СТОМАТОЛОГІЯ" at bounding box center [220, 180] width 119 height 13
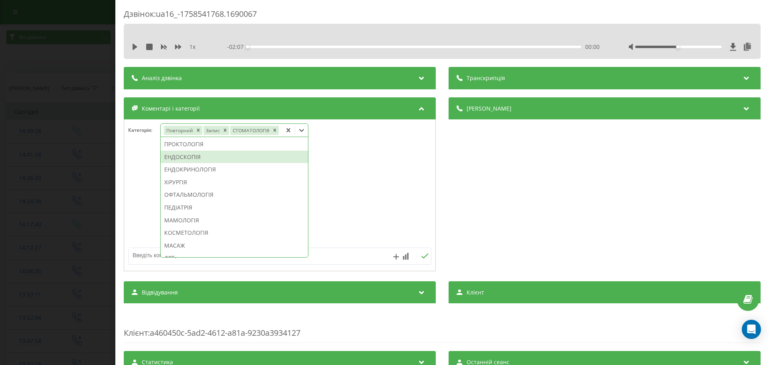
scroll to position [314, 0]
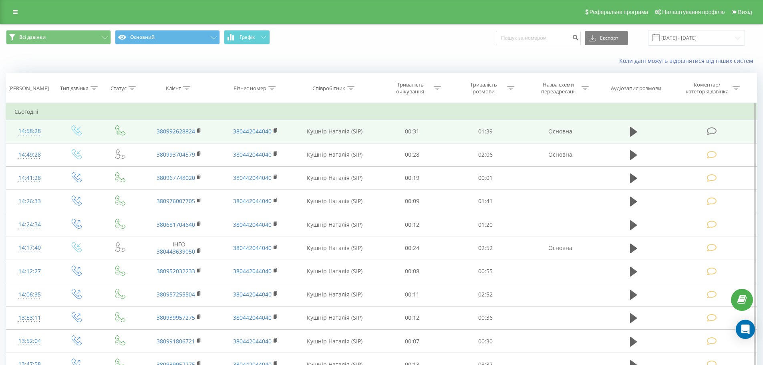
click at [709, 129] on icon at bounding box center [712, 131] width 10 height 8
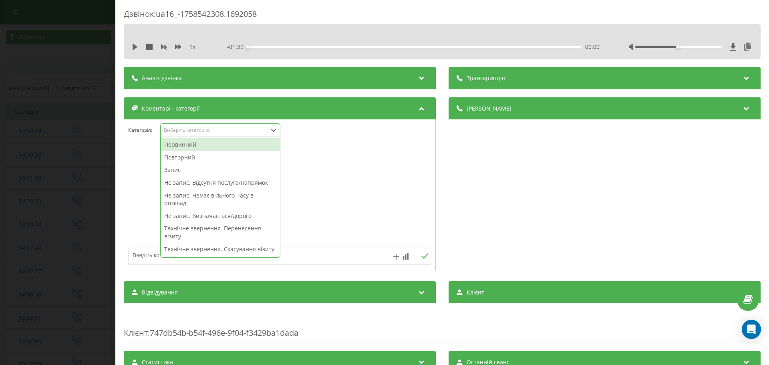
click at [275, 131] on icon at bounding box center [273, 130] width 8 height 8
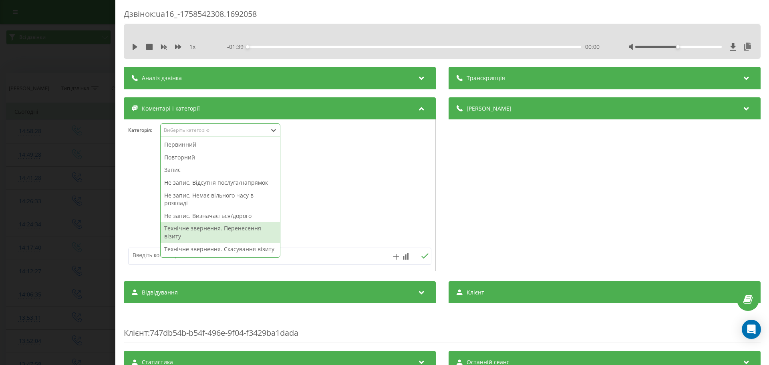
click at [198, 229] on div "Технічне звернення. Перенесення візиту" at bounding box center [220, 232] width 119 height 20
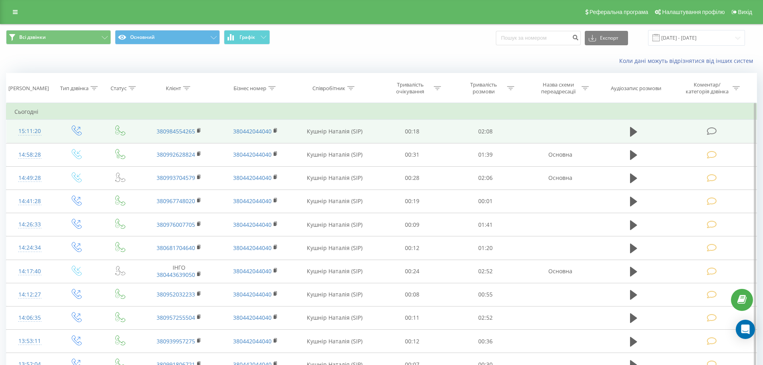
click at [712, 130] on icon at bounding box center [712, 131] width 10 height 8
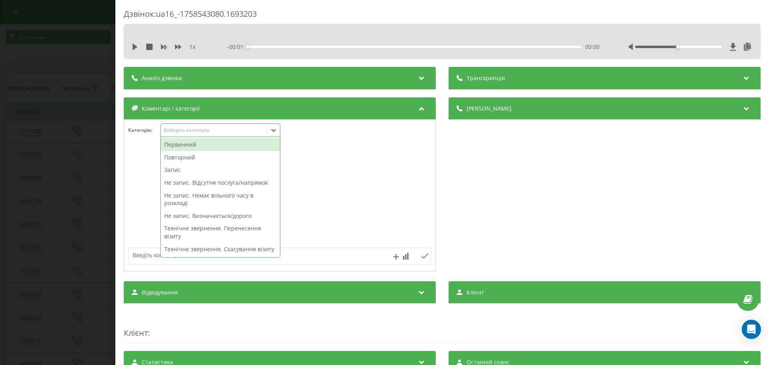
click at [272, 129] on icon at bounding box center [273, 130] width 8 height 8
click at [179, 157] on div "Повторний" at bounding box center [220, 157] width 119 height 13
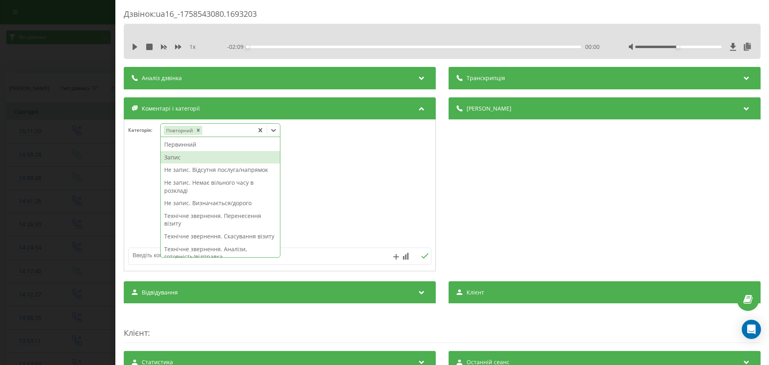
click at [177, 156] on div "Запис" at bounding box center [220, 157] width 119 height 13
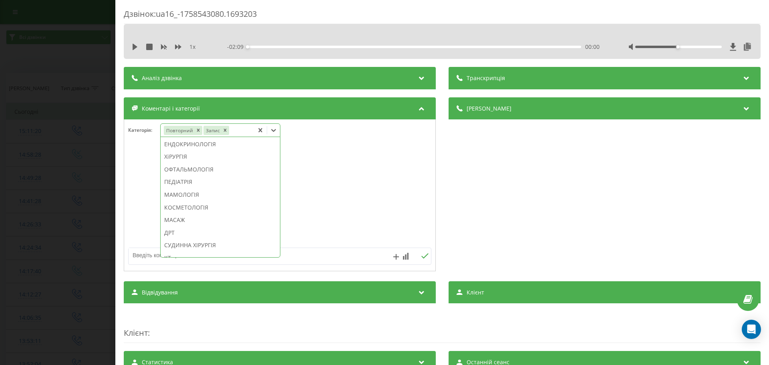
scroll to position [427, 0]
click at [209, 209] on div "КОСМЕТОЛОГІЯ" at bounding box center [220, 202] width 119 height 13
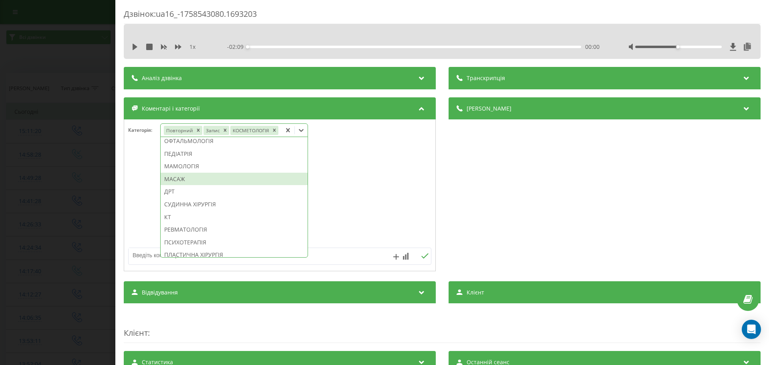
scroll to position [380, 0]
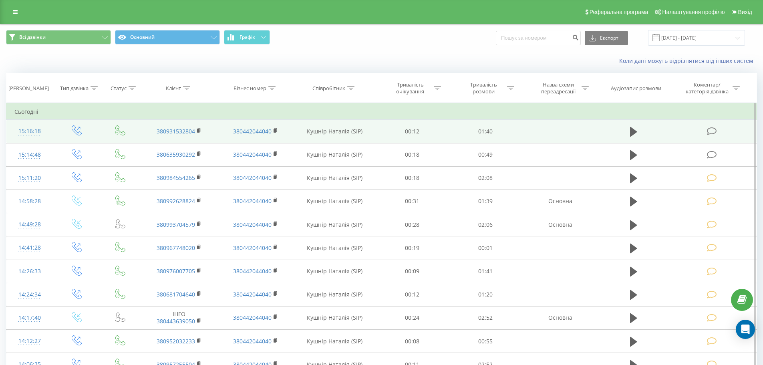
click at [711, 131] on icon at bounding box center [712, 131] width 10 height 8
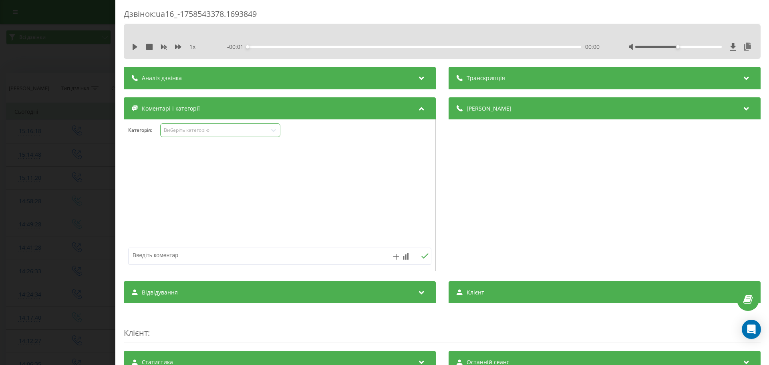
click at [275, 130] on icon at bounding box center [273, 130] width 8 height 8
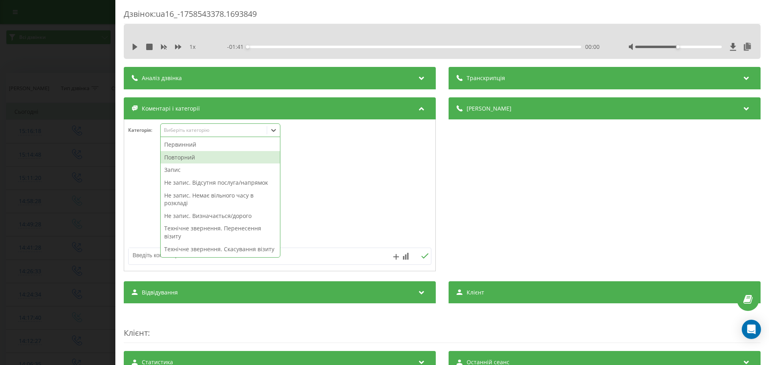
click at [177, 159] on div "Повторний" at bounding box center [220, 157] width 119 height 13
click at [177, 159] on div "Запис" at bounding box center [220, 157] width 119 height 13
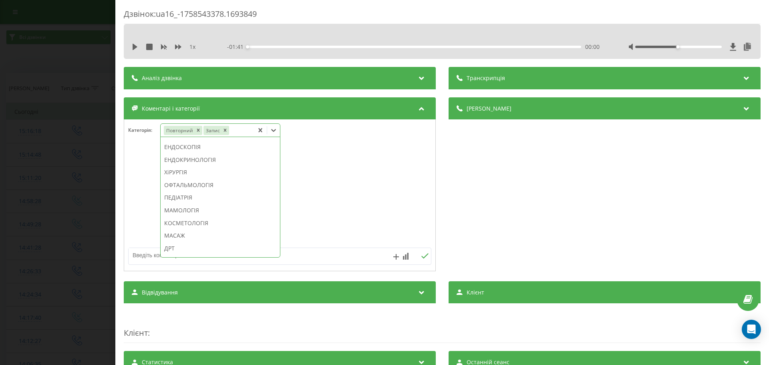
scroll to position [412, 0]
click at [192, 224] on div "КОСМЕТОЛОГІЯ" at bounding box center [220, 217] width 119 height 13
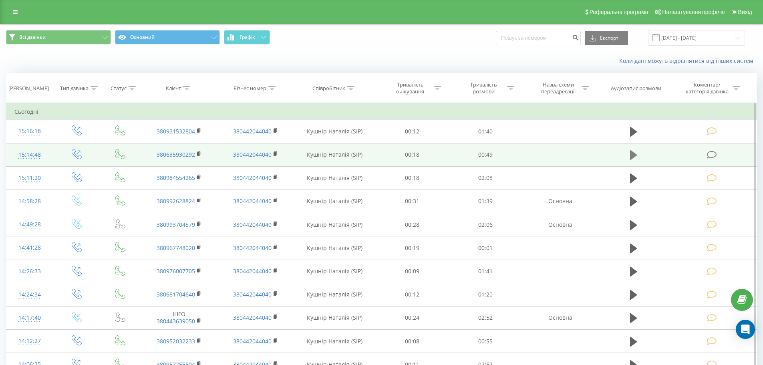
click at [634, 154] on icon at bounding box center [633, 155] width 7 height 10
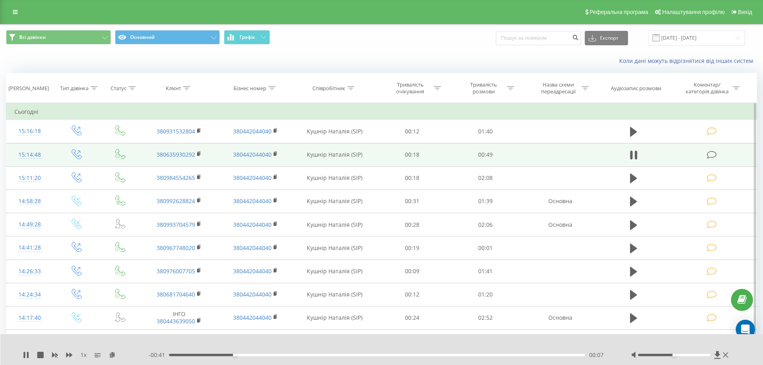
click at [712, 155] on icon at bounding box center [712, 155] width 10 height 8
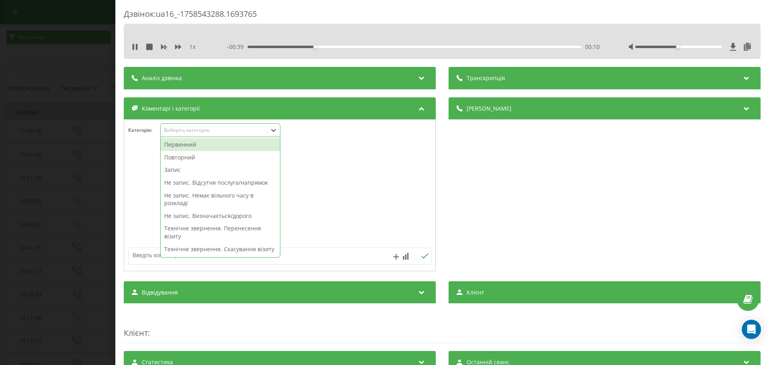
click at [274, 131] on icon at bounding box center [273, 130] width 5 height 3
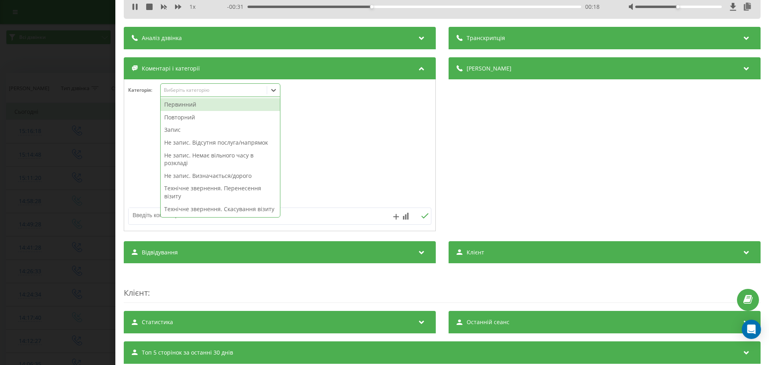
click at [249, 143] on div "Не запис. Відсутня послуга/напрямок" at bounding box center [220, 142] width 119 height 13
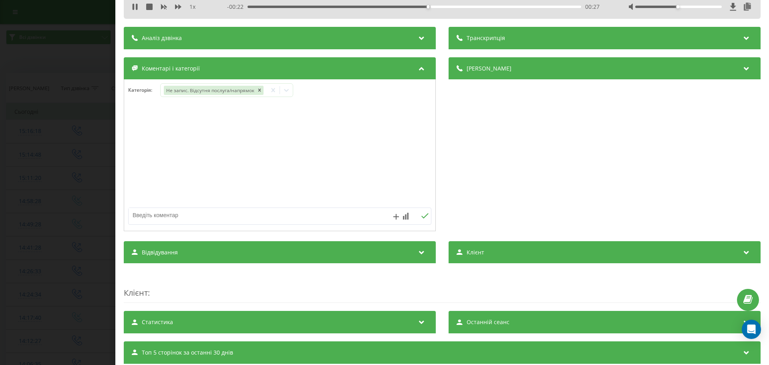
click at [147, 215] on textarea at bounding box center [250, 215] width 242 height 14
type textarea "радикальна гайморотерапія у стоматології"
click at [421, 215] on icon at bounding box center [425, 216] width 8 height 6
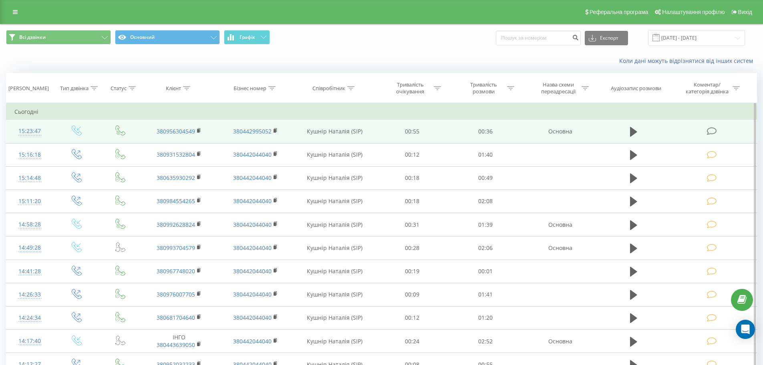
click at [711, 129] on icon at bounding box center [712, 131] width 10 height 8
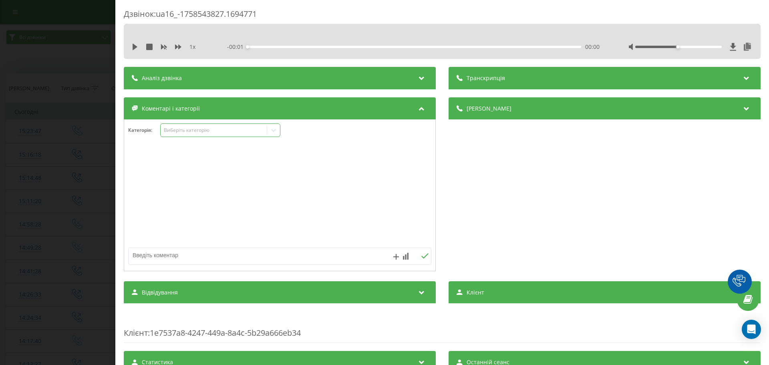
click at [275, 130] on icon at bounding box center [273, 130] width 5 height 3
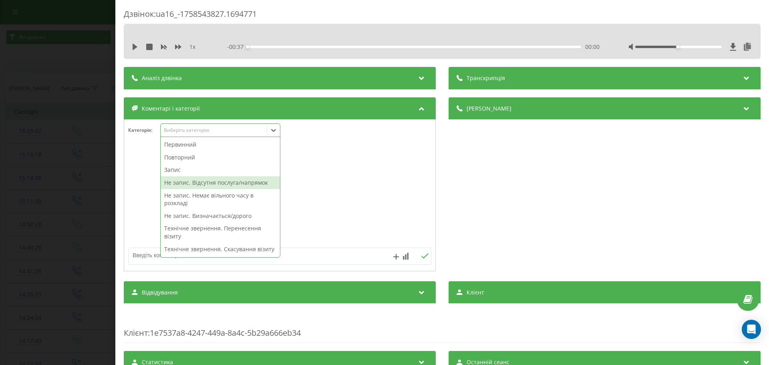
click at [236, 182] on div "Не запис. Відсутня послуга/напрямок" at bounding box center [220, 182] width 119 height 13
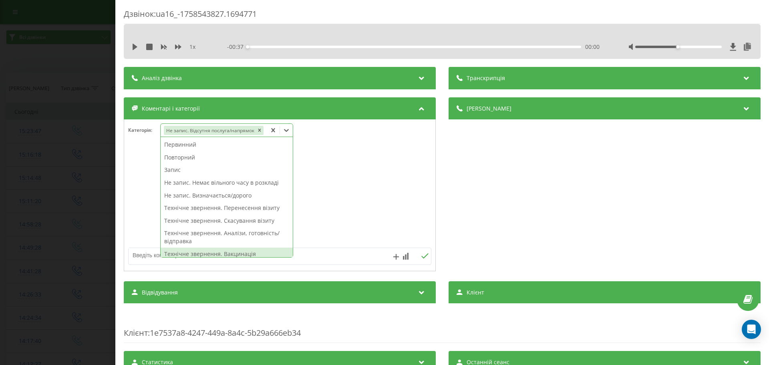
click at [140, 253] on textarea at bounding box center [250, 255] width 242 height 14
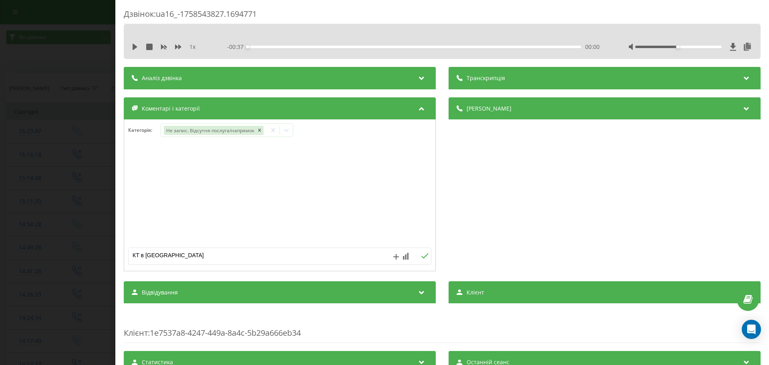
type textarea "КТ в [GEOGRAPHIC_DATA]"
click at [426, 256] on button at bounding box center [424, 256] width 12 height 7
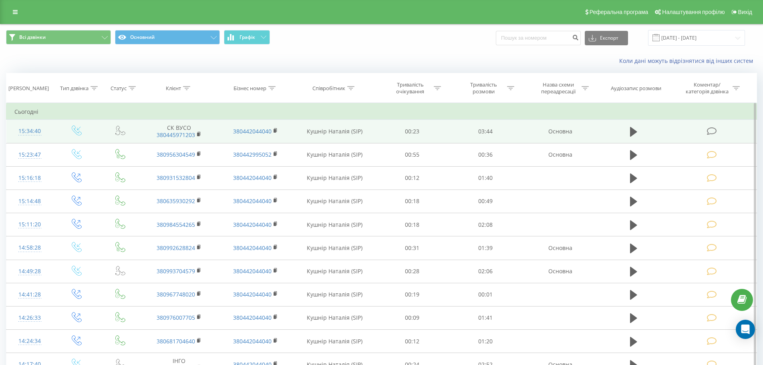
click at [708, 129] on icon at bounding box center [712, 131] width 10 height 8
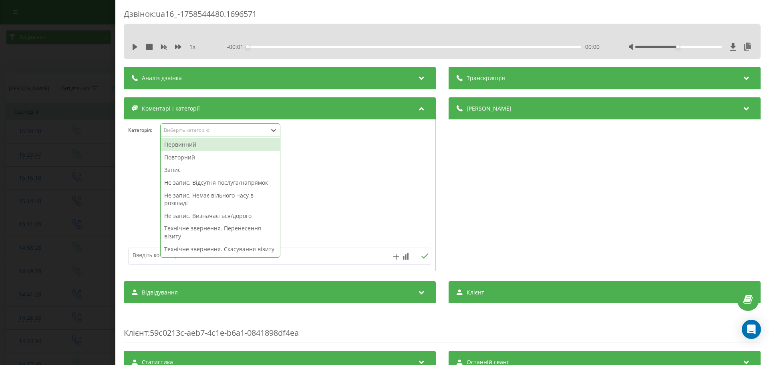
click at [274, 131] on icon at bounding box center [273, 130] width 8 height 8
click at [195, 146] on div "Первинний" at bounding box center [220, 144] width 119 height 13
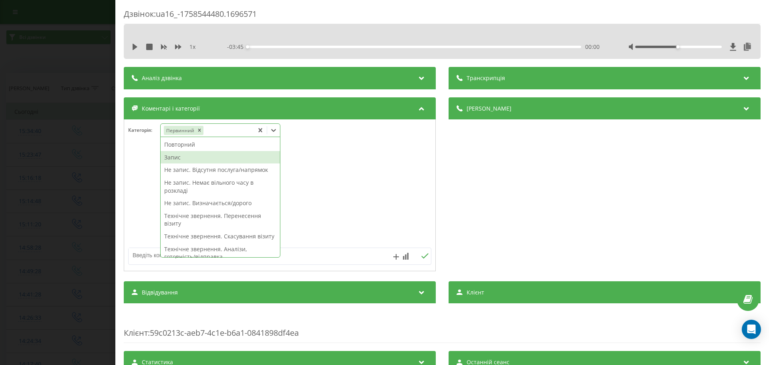
click at [175, 160] on div "Запис" at bounding box center [220, 157] width 119 height 13
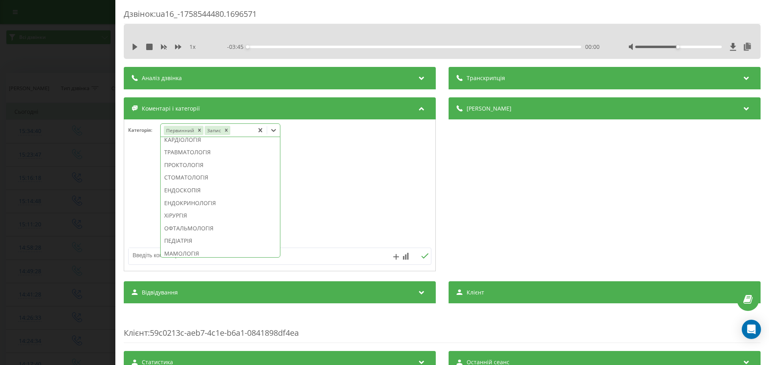
scroll to position [381, 0]
click at [209, 166] on div "СТОМАТОЛОГІЯ" at bounding box center [220, 159] width 119 height 13
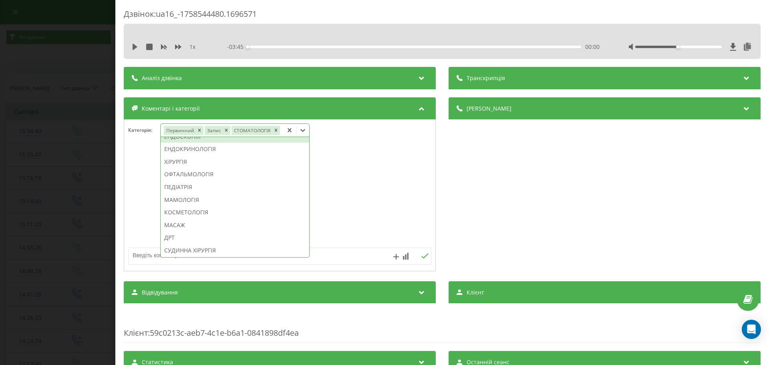
scroll to position [334, 0]
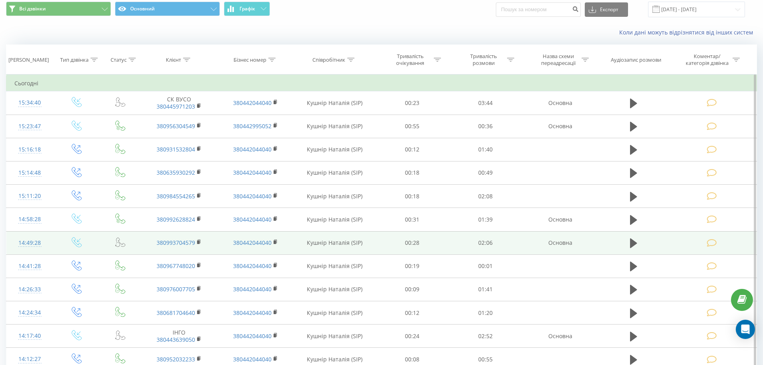
scroll to position [40, 0]
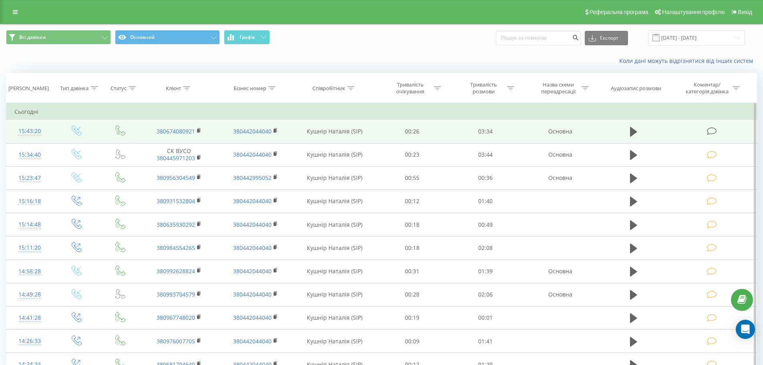
click at [714, 131] on icon at bounding box center [712, 131] width 10 height 8
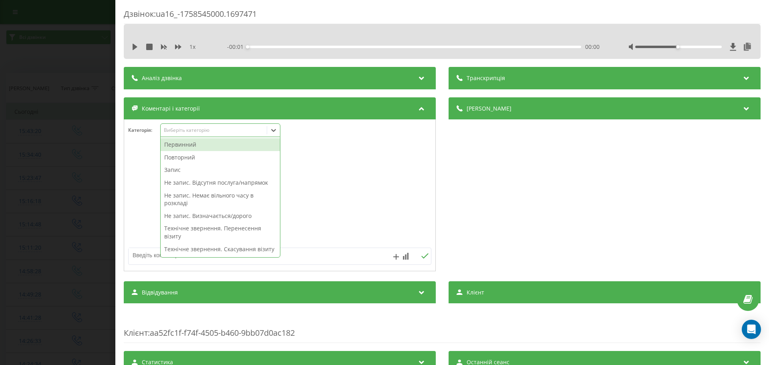
click at [277, 130] on icon at bounding box center [273, 130] width 8 height 8
click at [181, 145] on div "Первинний" at bounding box center [220, 144] width 119 height 13
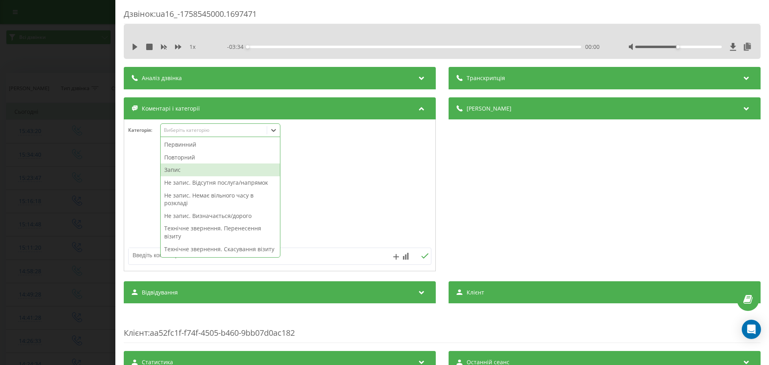
click at [172, 169] on div "Запис" at bounding box center [220, 169] width 119 height 13
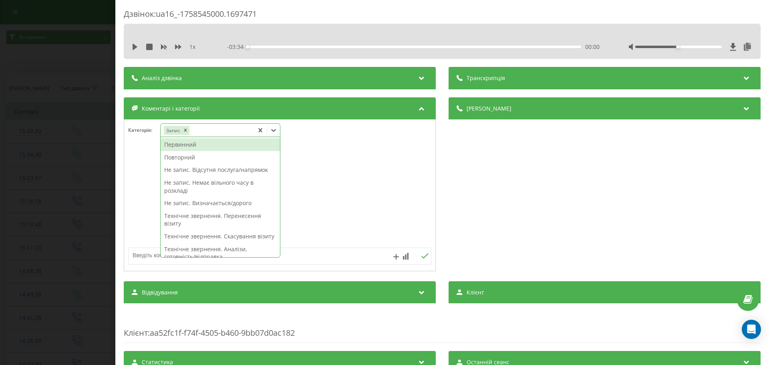
click at [215, 144] on div "Первинний" at bounding box center [220, 144] width 119 height 13
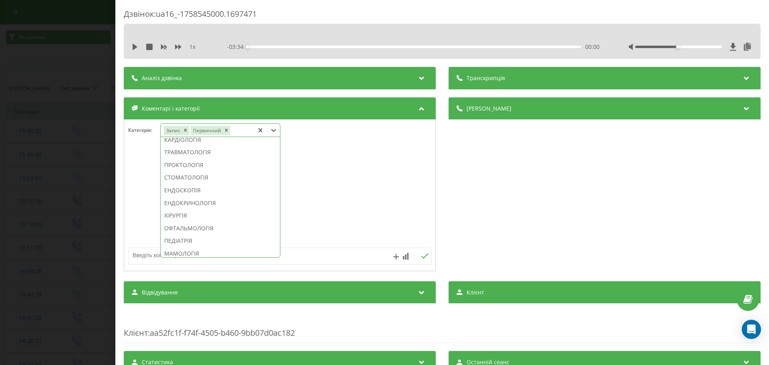
scroll to position [366, 0]
click at [195, 181] on div "СТОМАТОЛОГІЯ" at bounding box center [220, 175] width 119 height 13
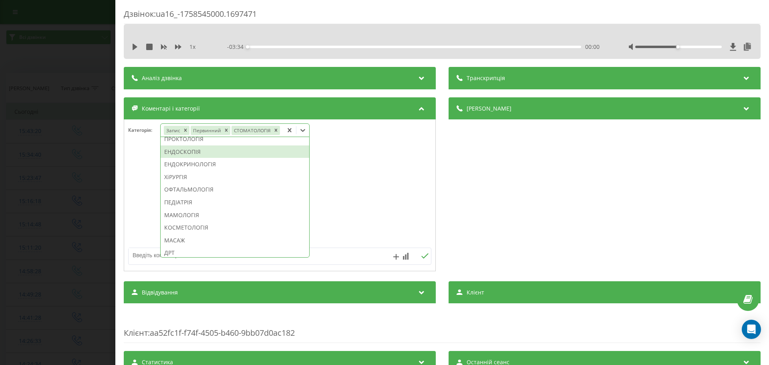
scroll to position [319, 0]
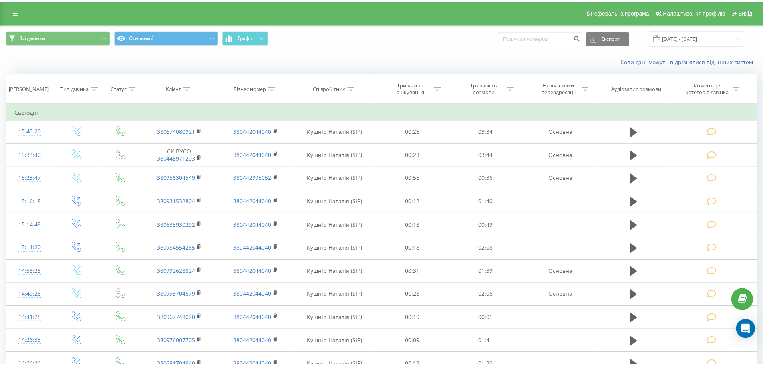
scroll to position [40, 0]
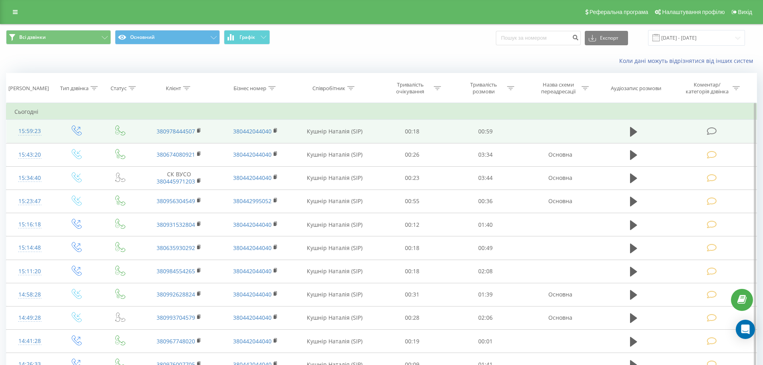
click at [713, 129] on icon at bounding box center [712, 131] width 10 height 8
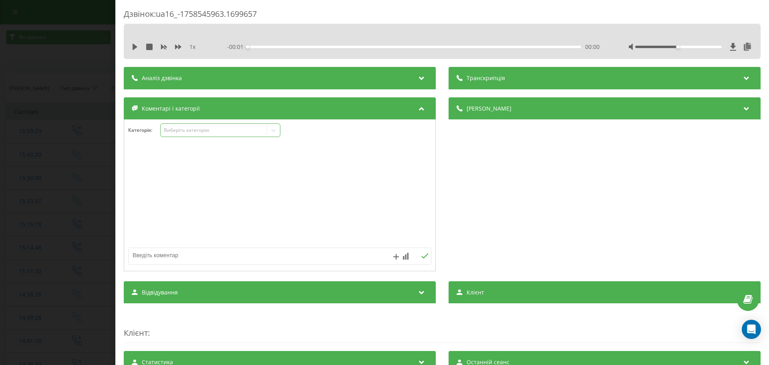
click at [271, 130] on icon at bounding box center [273, 130] width 8 height 8
click at [149, 253] on textarea at bounding box center [250, 255] width 242 height 14
type textarea "Т"
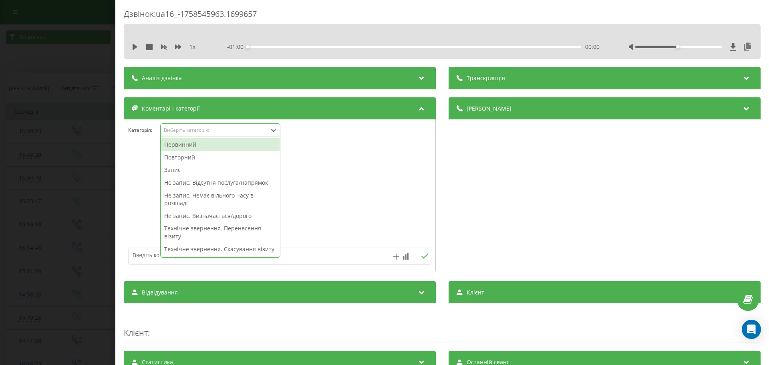
click at [275, 129] on icon at bounding box center [273, 130] width 8 height 8
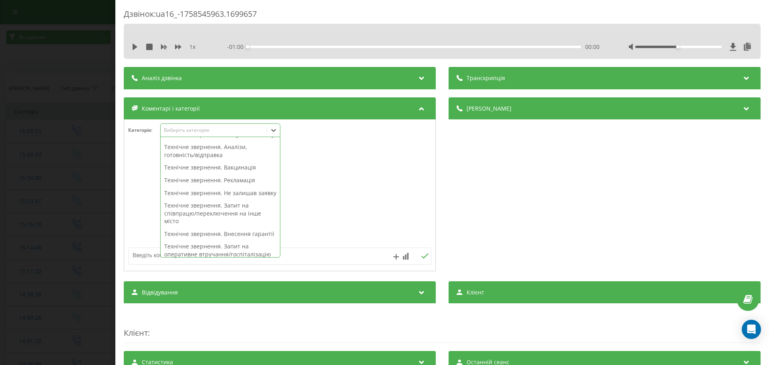
scroll to position [120, 0]
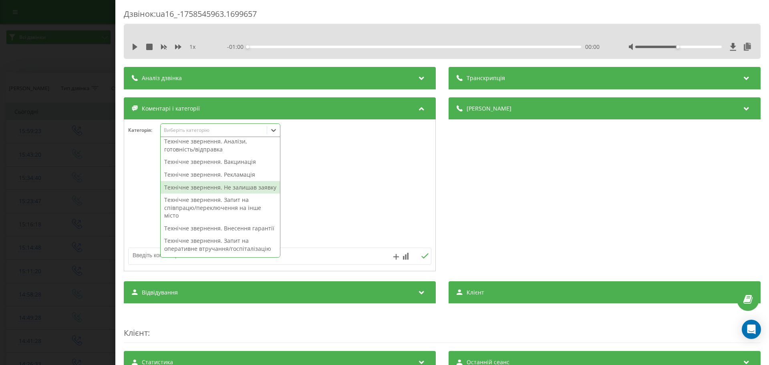
click at [171, 194] on div "Технічне звернення. Не залишав заявку" at bounding box center [220, 187] width 119 height 13
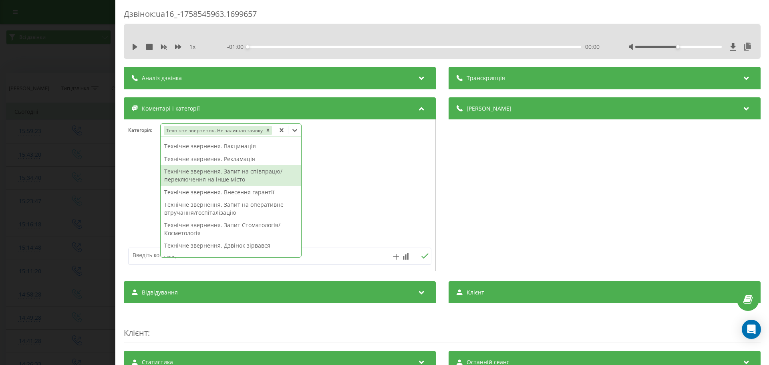
scroll to position [105, 0]
